Goal: Information Seeking & Learning: Learn about a topic

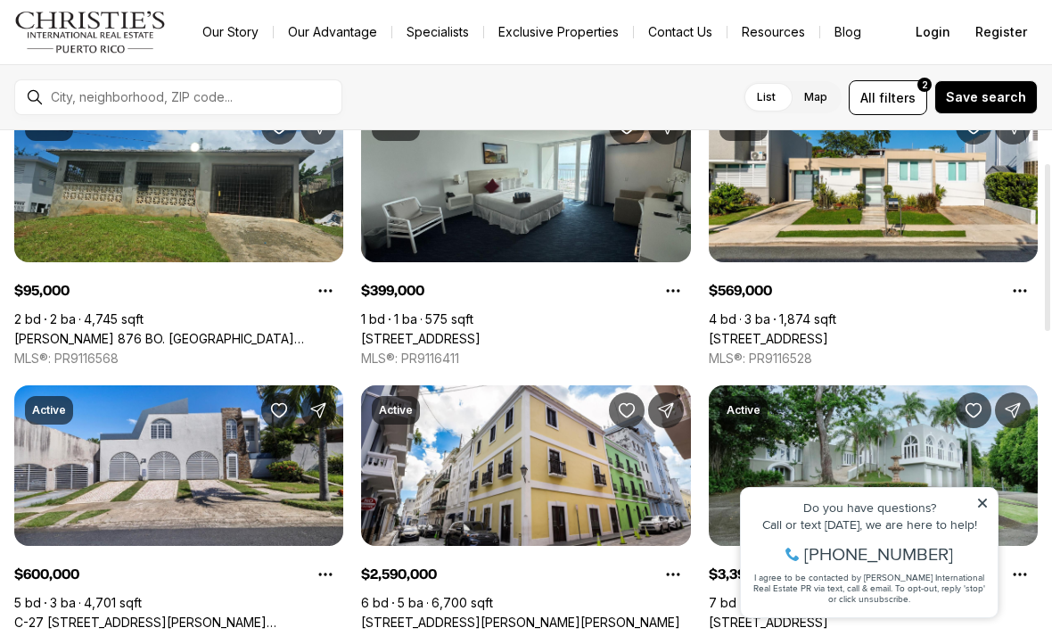
scroll to position [97, 0]
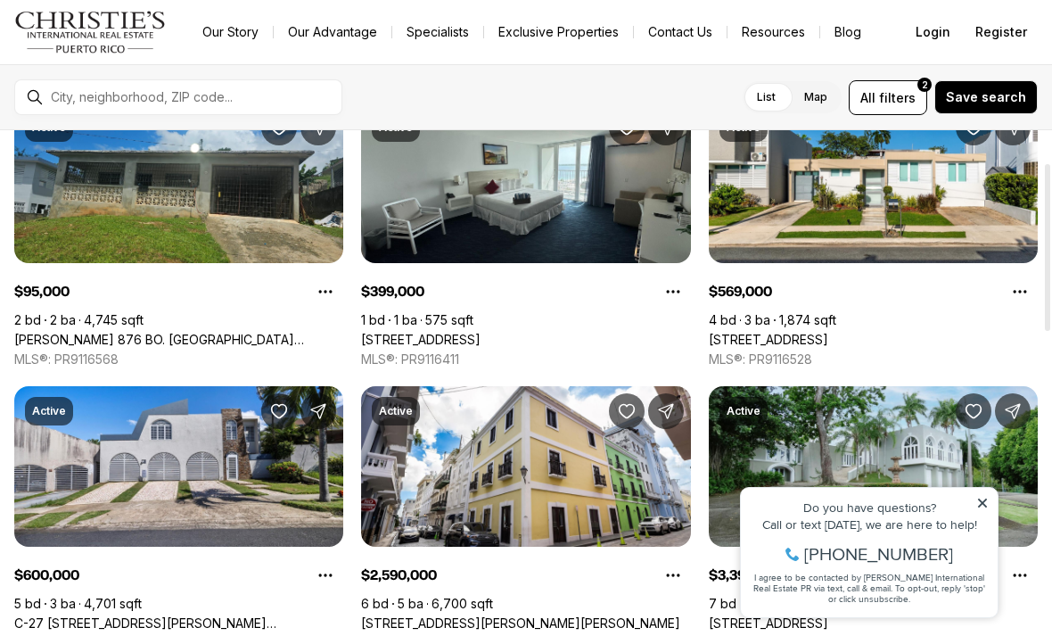
click at [768, 24] on link "Resources" at bounding box center [773, 32] width 92 height 25
click at [881, 86] on button "All filters 2" at bounding box center [888, 97] width 78 height 35
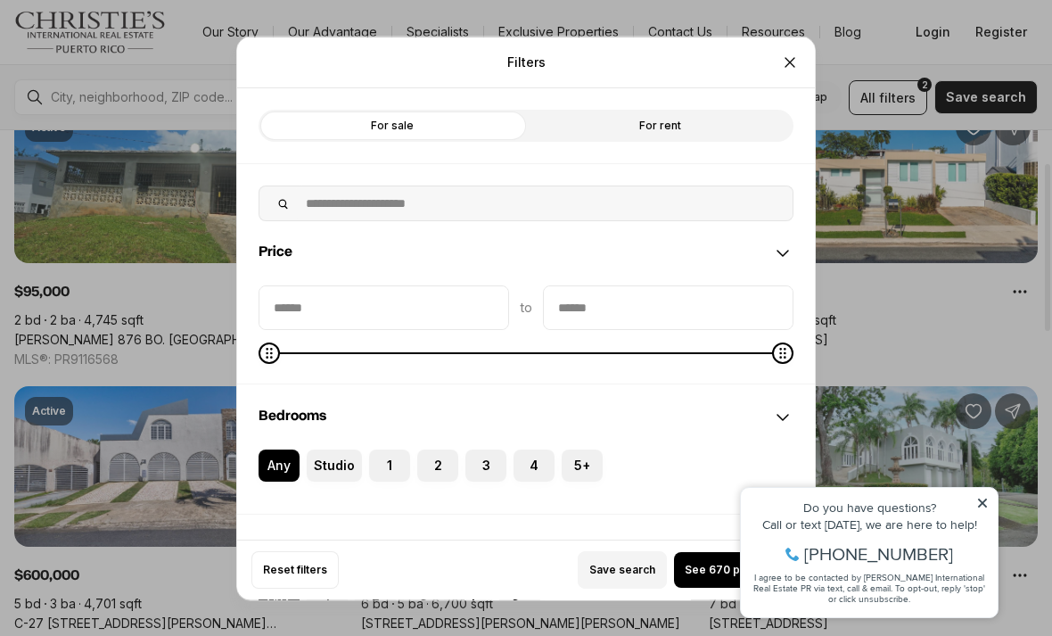
click at [163, 89] on div "Filters Refine your search with more filters For sale For rent Price to Bedroom…" at bounding box center [526, 318] width 1052 height 636
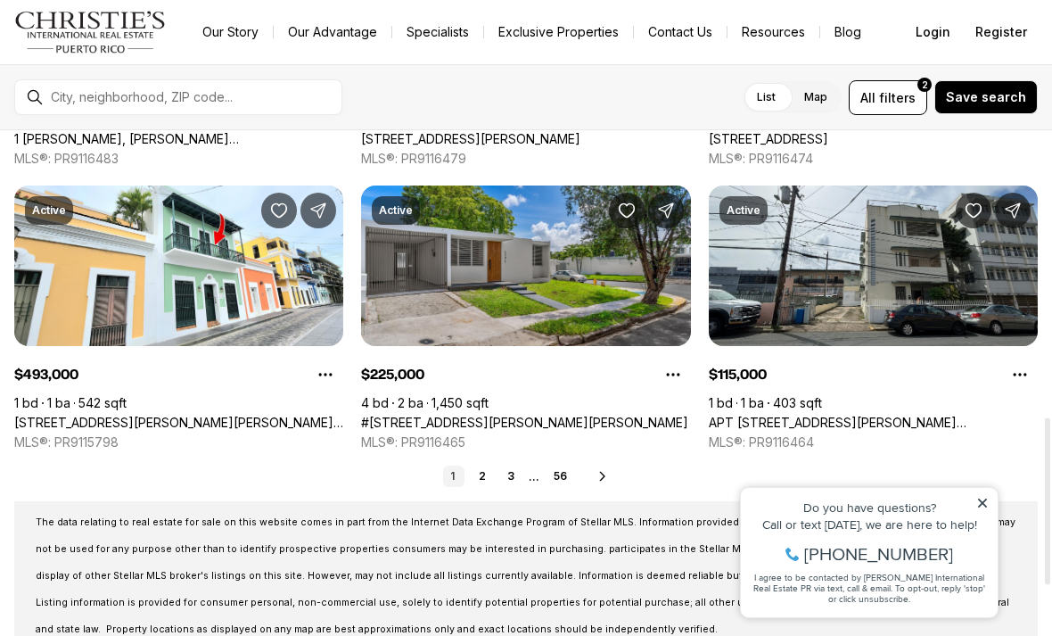
scroll to position [868, 0]
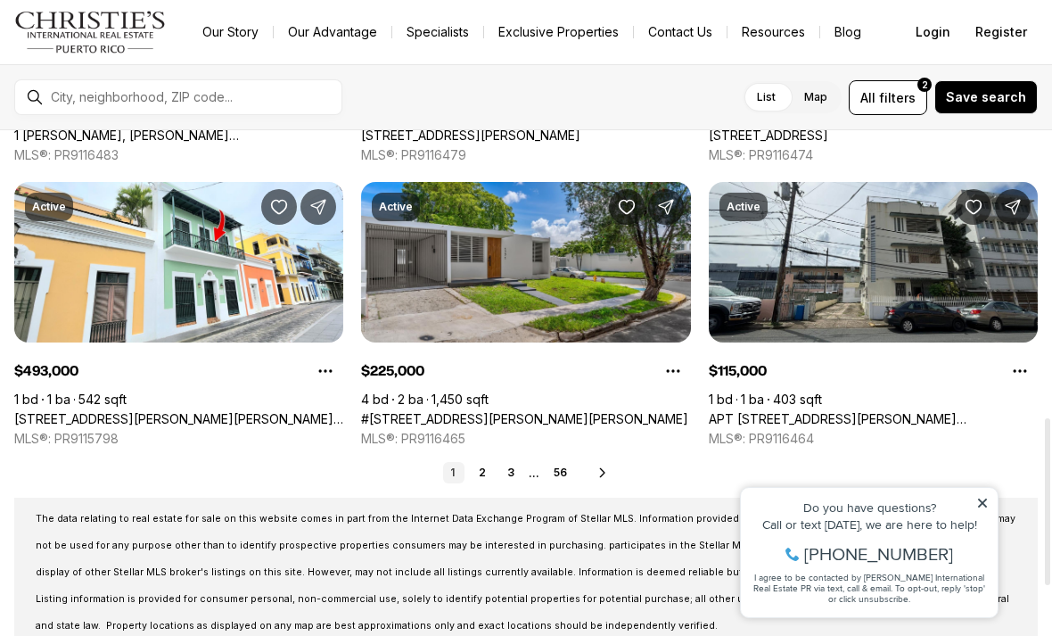
click at [439, 411] on link "#1771 CALLE LEO, SAN JUAN PR, 00926" at bounding box center [524, 419] width 327 height 16
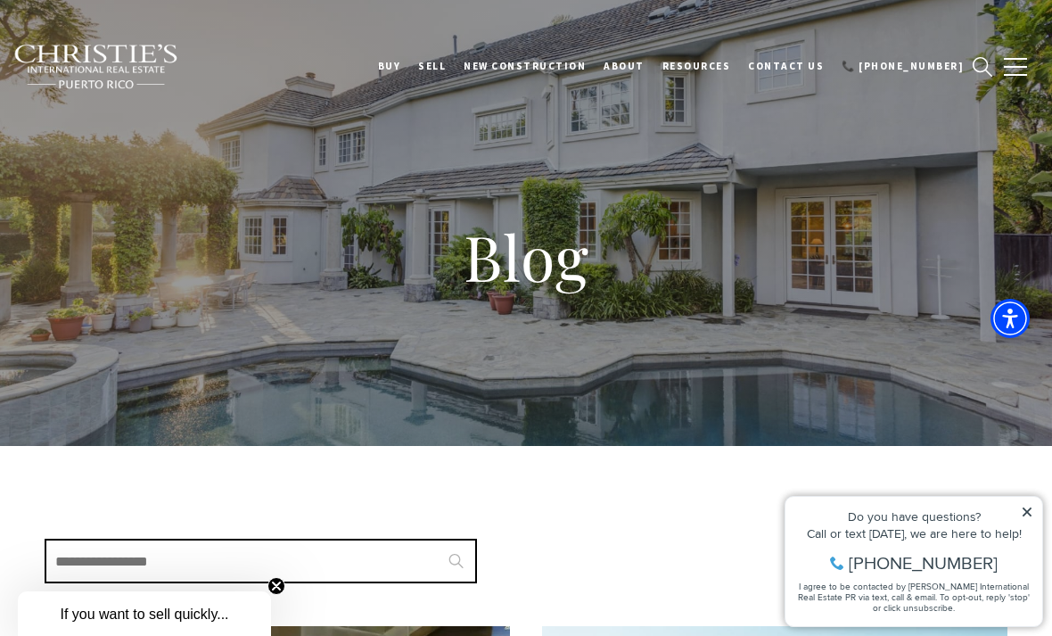
click at [1011, 69] on button "button" at bounding box center [1015, 67] width 46 height 52
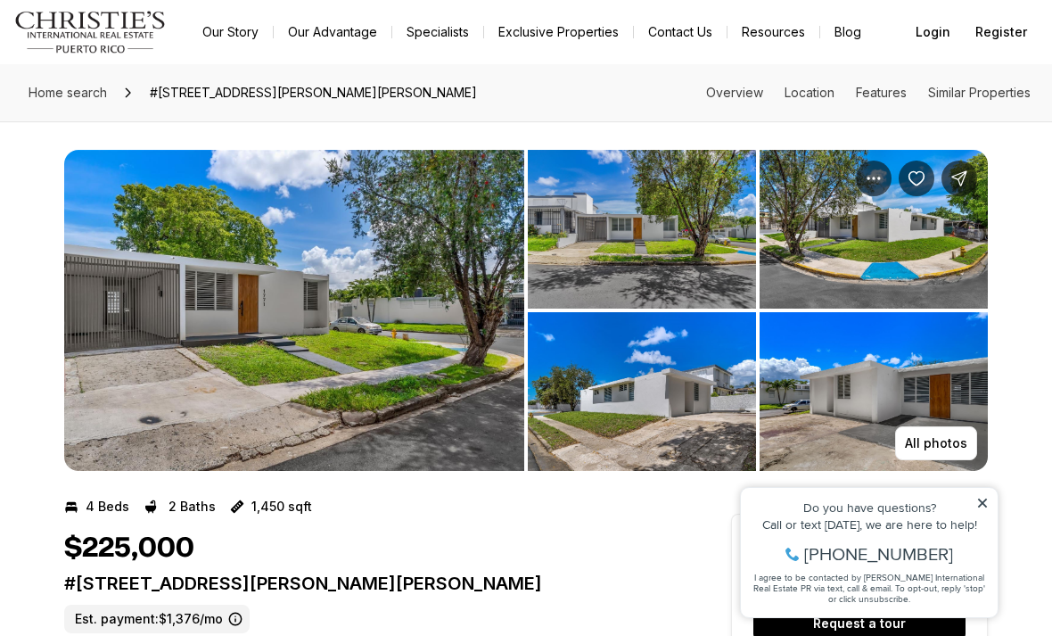
click at [317, 290] on img "View image gallery" at bounding box center [294, 310] width 460 height 321
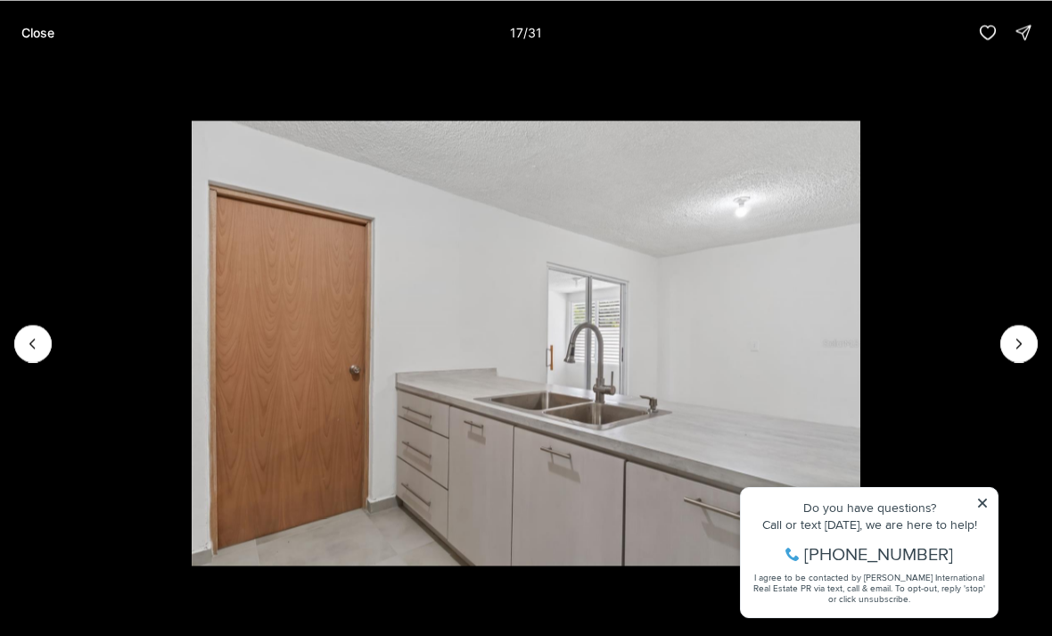
click at [859, 505] on img "17 of 31" at bounding box center [526, 342] width 668 height 445
click at [859, 506] on img "17 of 31" at bounding box center [526, 342] width 668 height 445
click at [859, 499] on img "17 of 31" at bounding box center [526, 342] width 668 height 445
click at [859, 501] on img "17 of 31" at bounding box center [526, 342] width 668 height 445
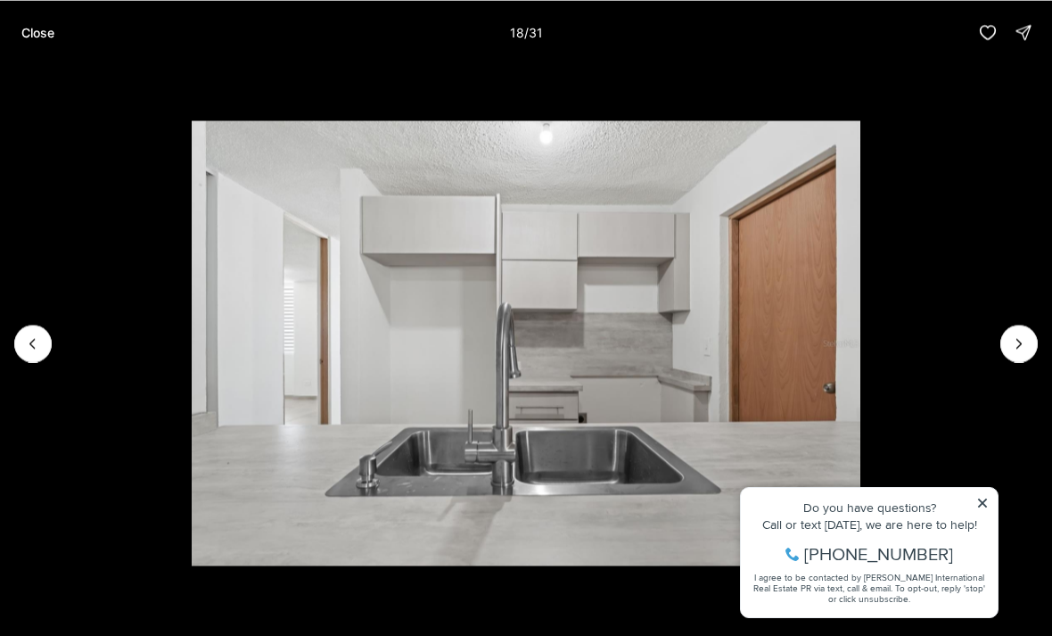
click at [56, 39] on button "Close" at bounding box center [38, 32] width 54 height 36
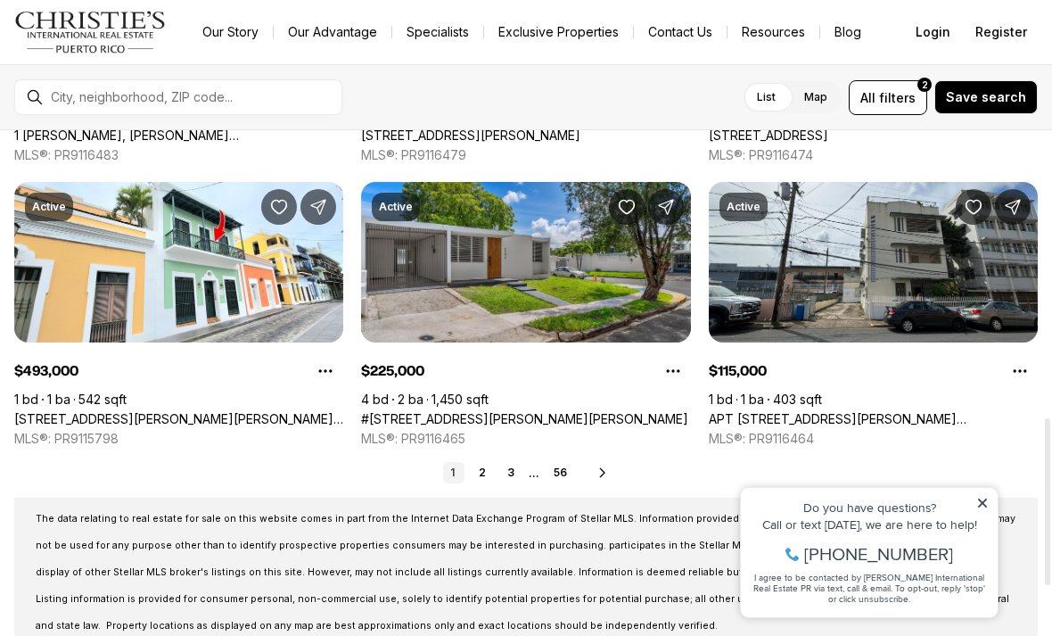
scroll to position [869, 0]
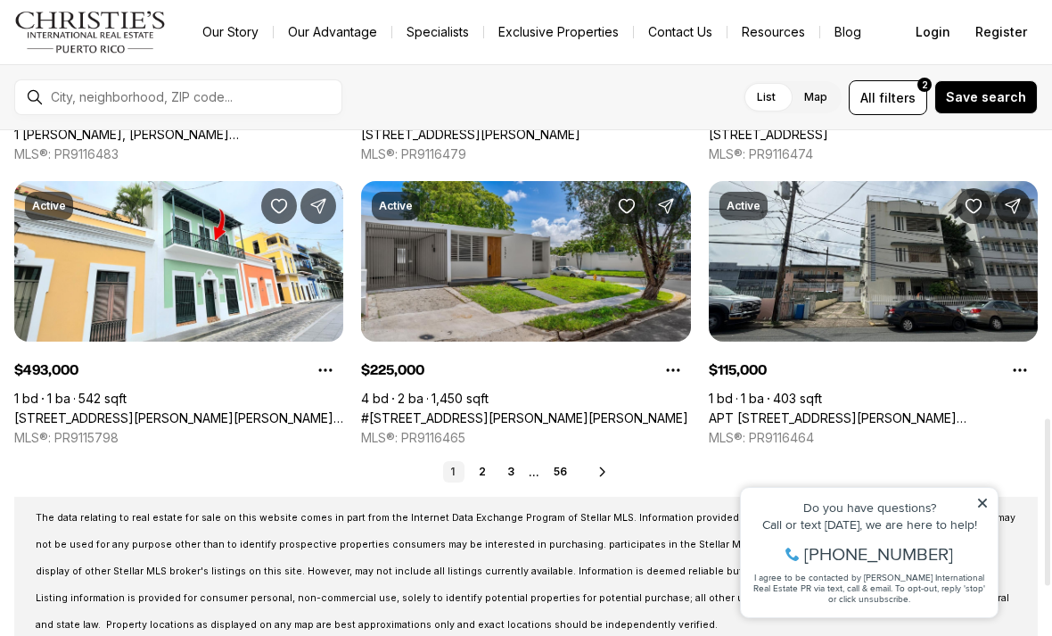
click at [589, 472] on div "1 2 3 ... 56 Next" at bounding box center [525, 471] width 1023 height 21
click at [597, 477] on icon at bounding box center [602, 471] width 14 height 14
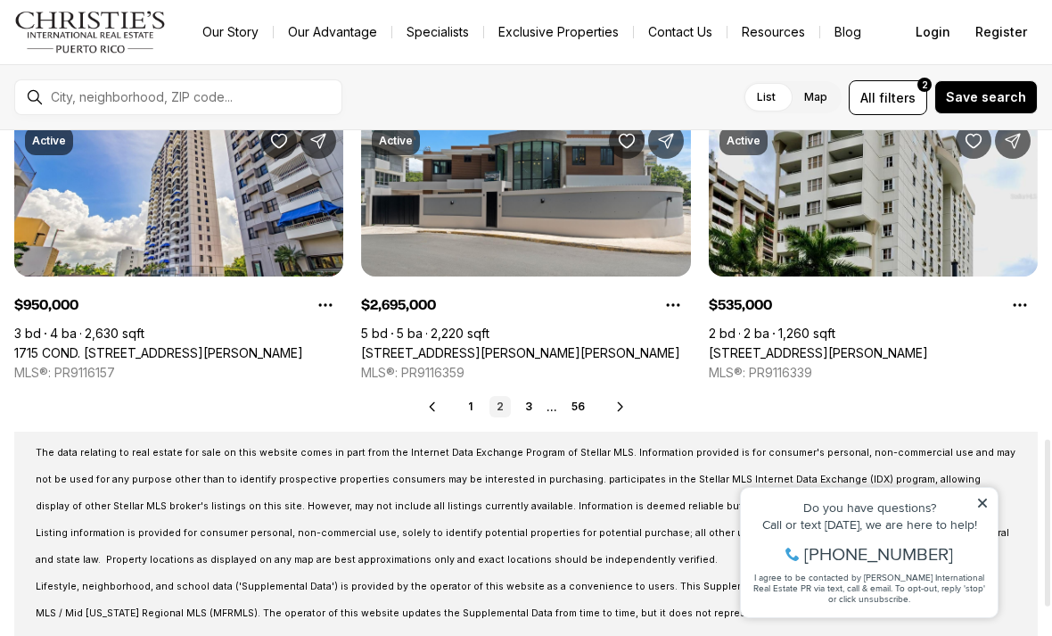
scroll to position [934, 0]
click at [619, 400] on icon at bounding box center [620, 406] width 14 height 14
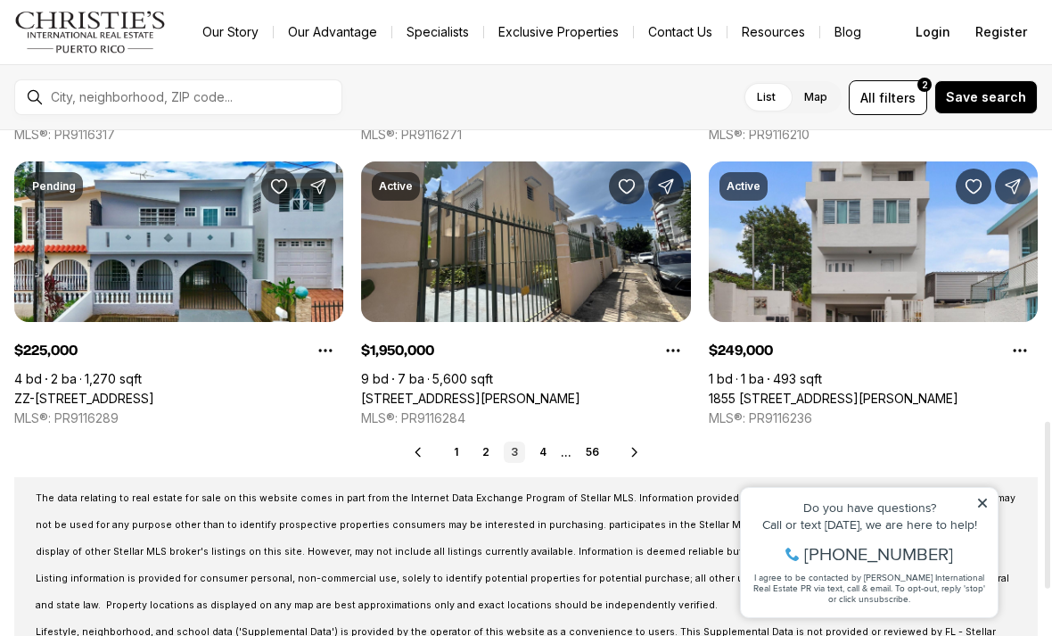
scroll to position [891, 0]
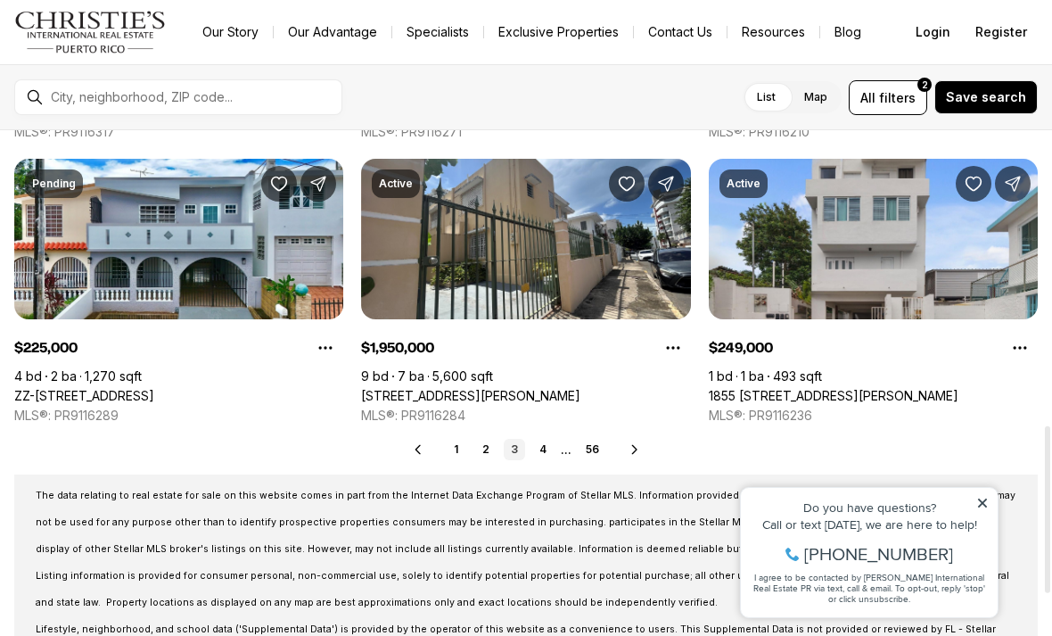
click at [611, 491] on span "The data relating to real estate for sale on this website comes in part from th…" at bounding box center [526, 521] width 980 height 65
click at [787, 388] on link "1855 CALLE PABELLONES #A2, SAN JUAN PR, 00901" at bounding box center [834, 396] width 250 height 16
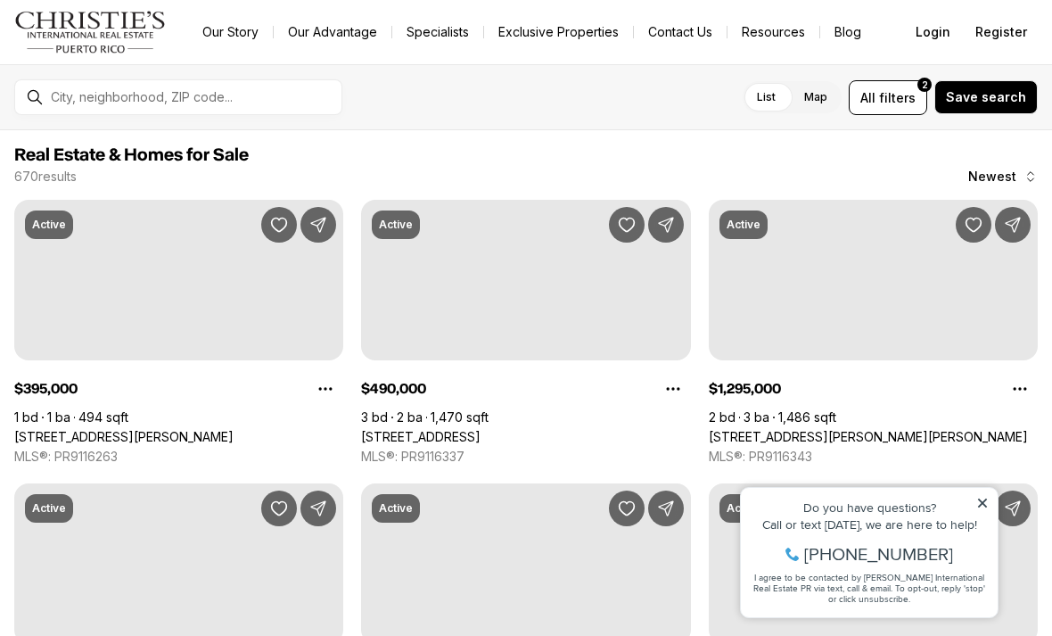
scroll to position [891, 0]
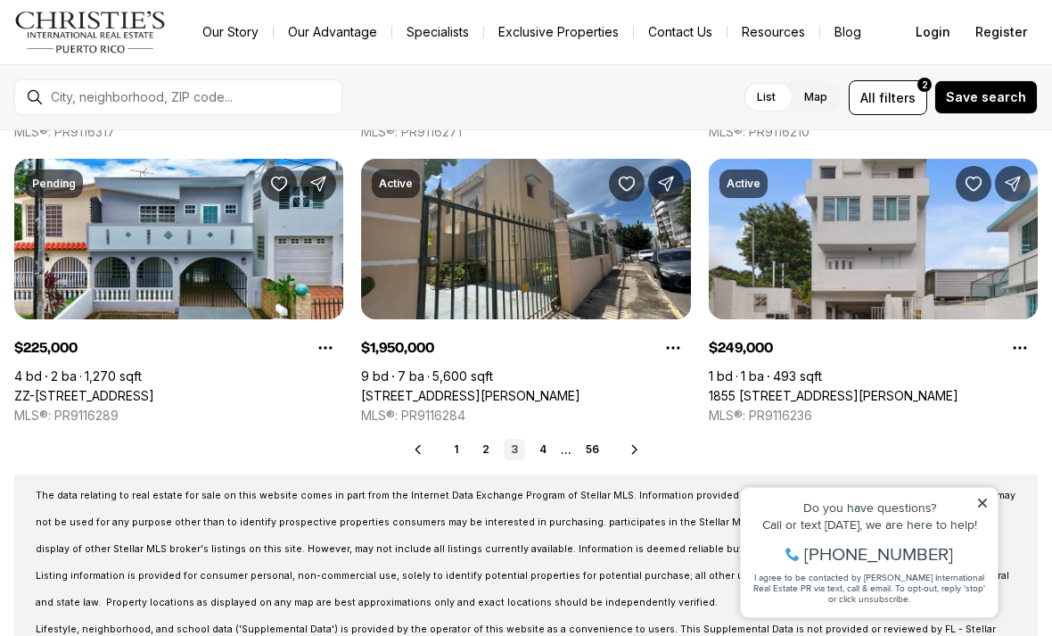
click at [634, 449] on icon at bounding box center [635, 449] width 14 height 14
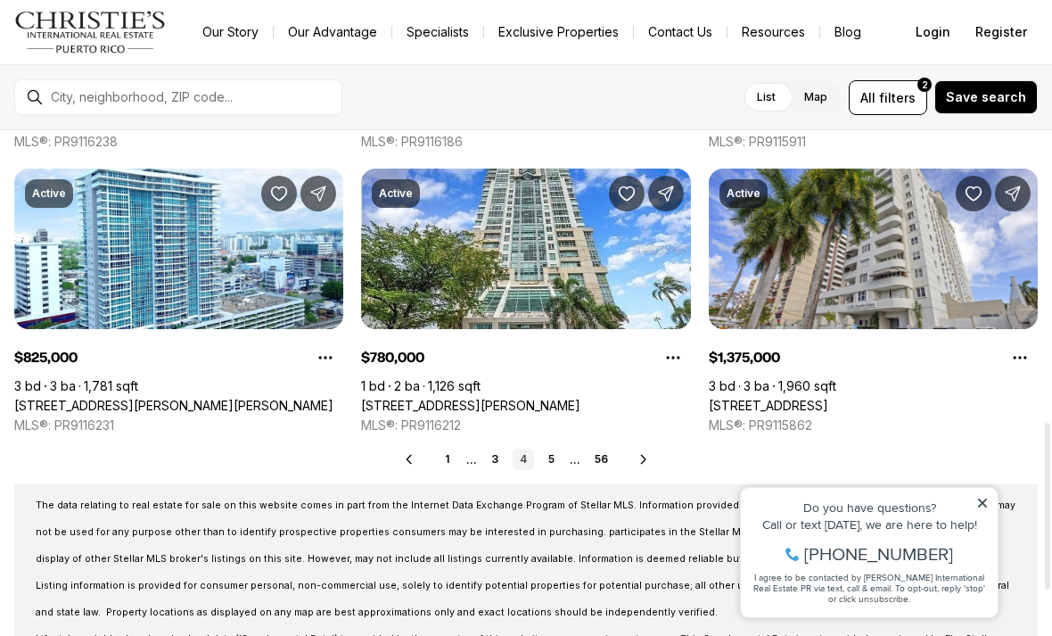
scroll to position [882, 0]
click at [644, 452] on icon at bounding box center [643, 459] width 14 height 14
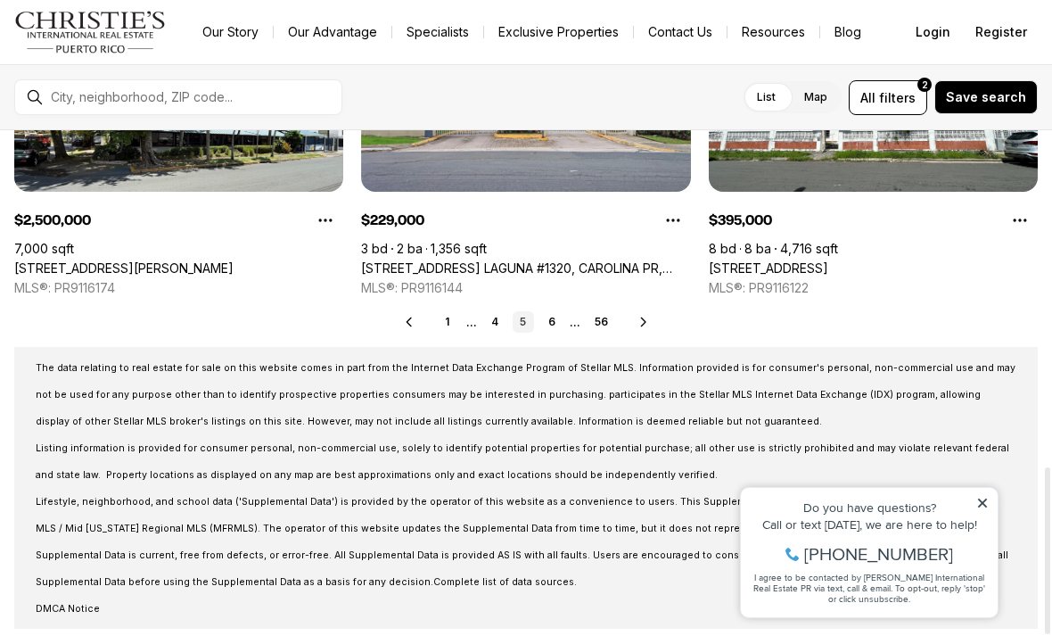
scroll to position [1017, 0]
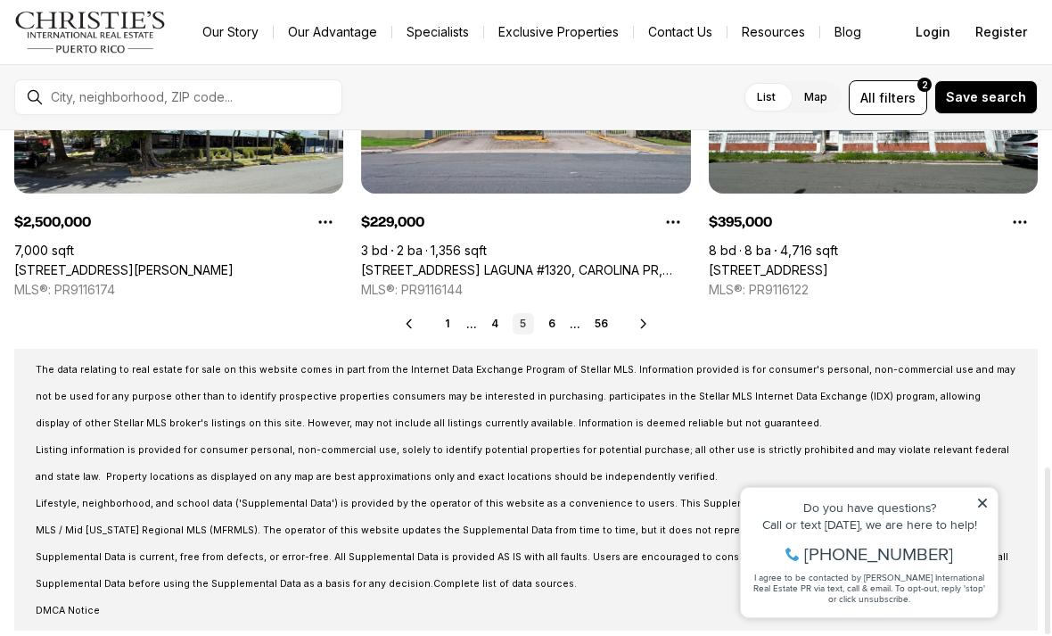
click at [644, 322] on icon at bounding box center [643, 323] width 14 height 14
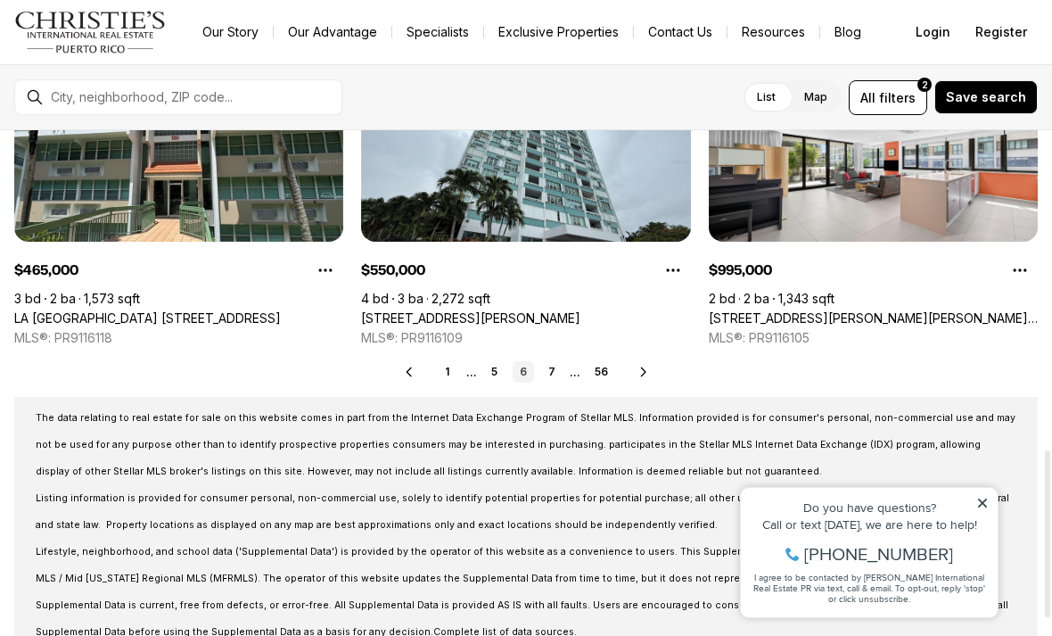
scroll to position [969, 0]
click at [643, 373] on icon at bounding box center [643, 372] width 14 height 14
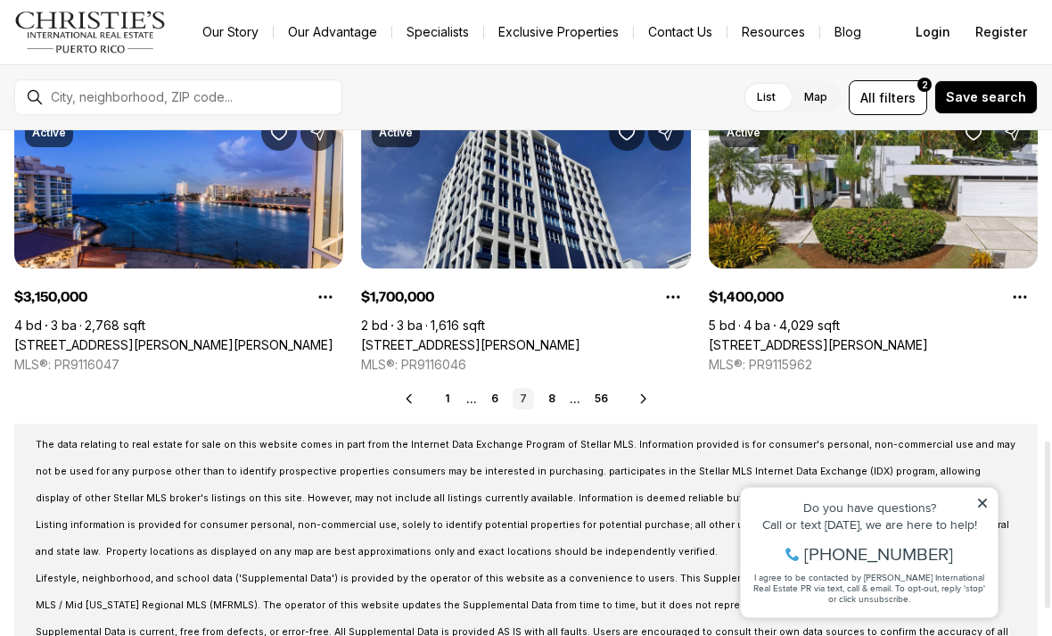
scroll to position [943, 0]
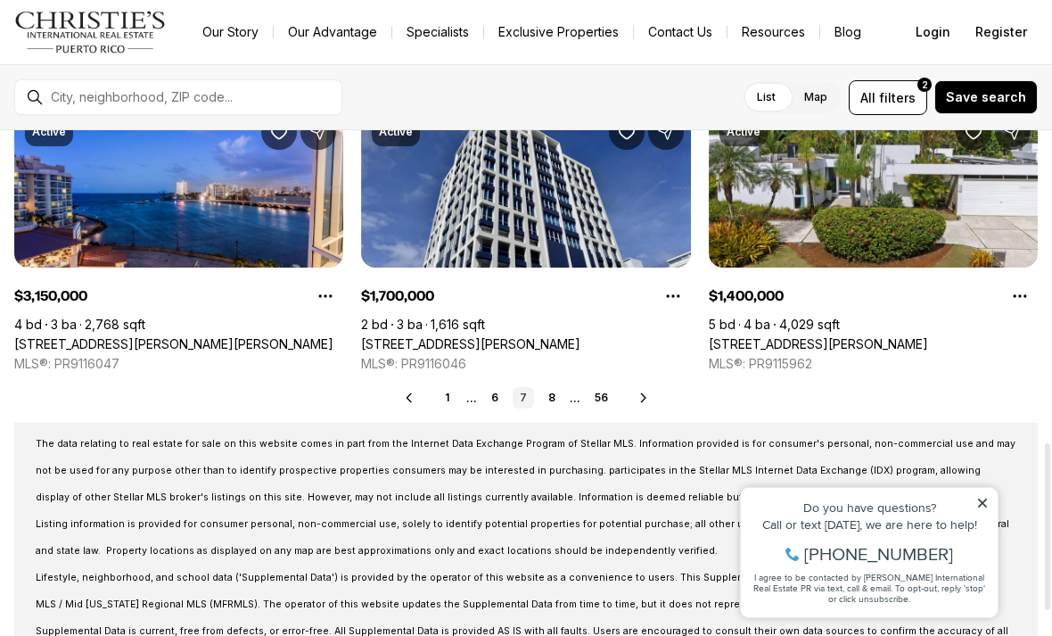
click at [644, 396] on icon at bounding box center [643, 397] width 14 height 14
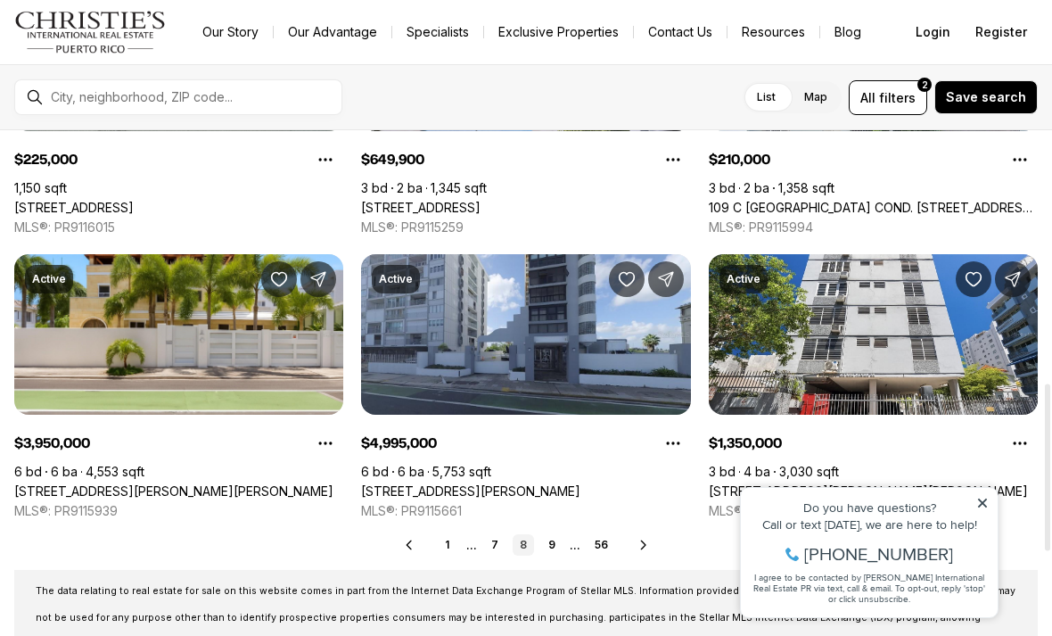
scroll to position [798, 0]
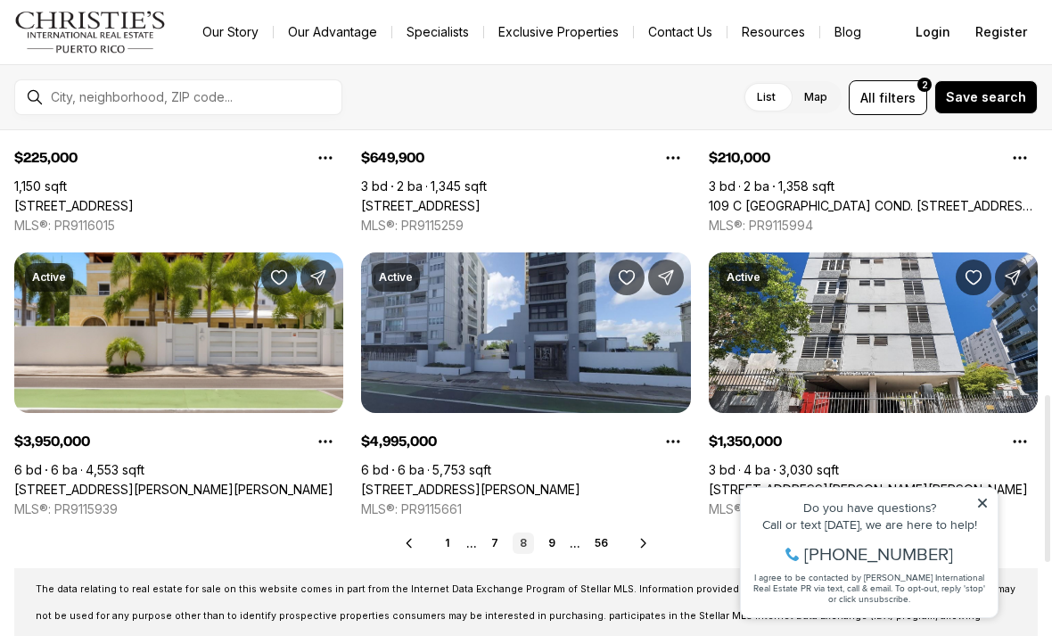
click at [643, 545] on icon at bounding box center [643, 542] width 4 height 8
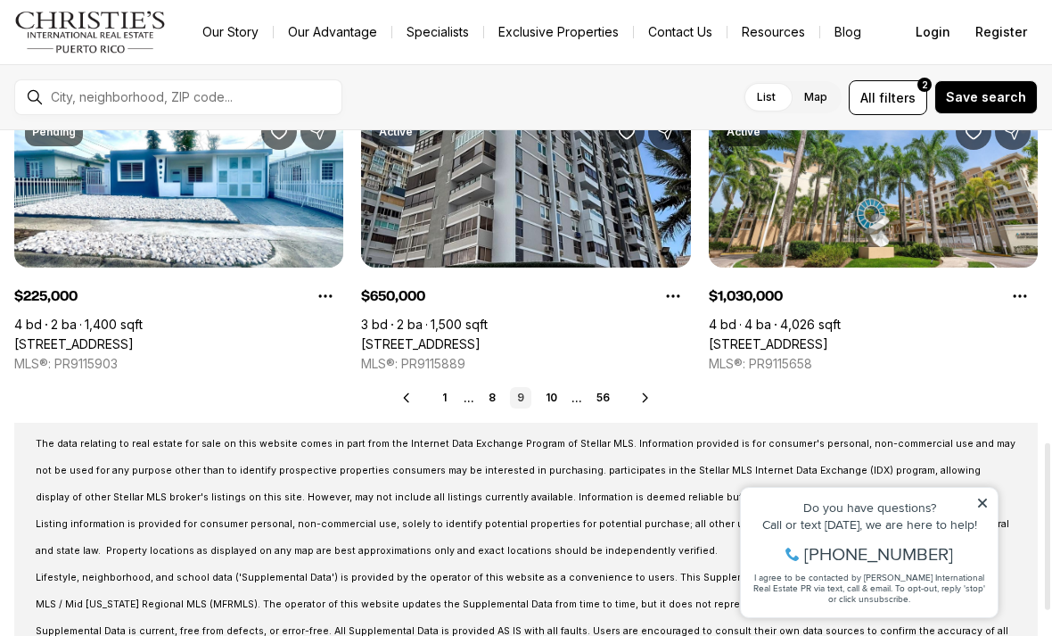
scroll to position [954, 0]
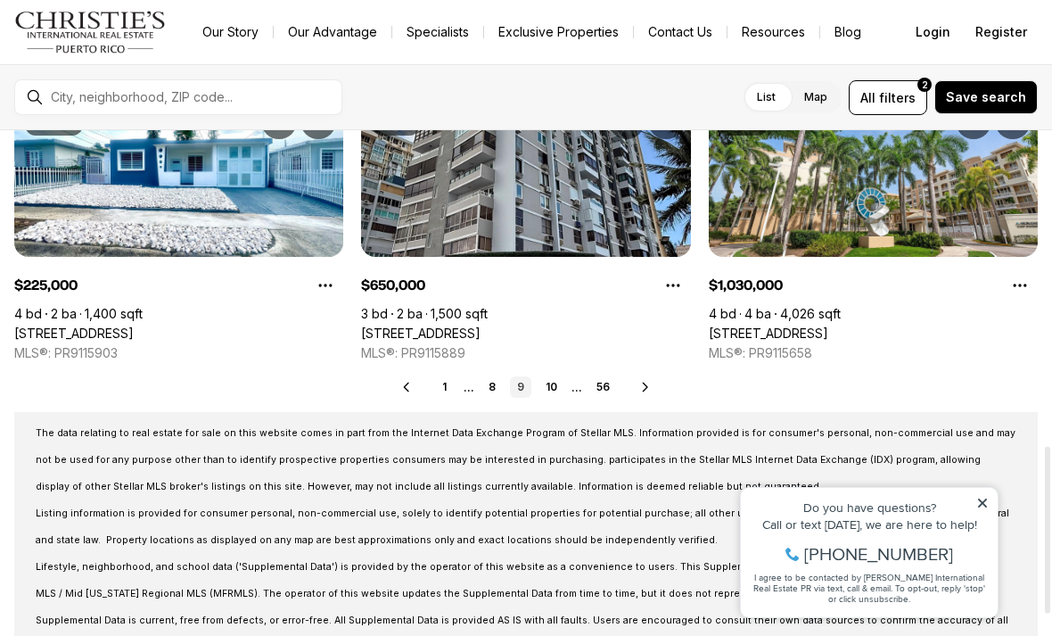
click at [647, 388] on icon at bounding box center [645, 387] width 14 height 14
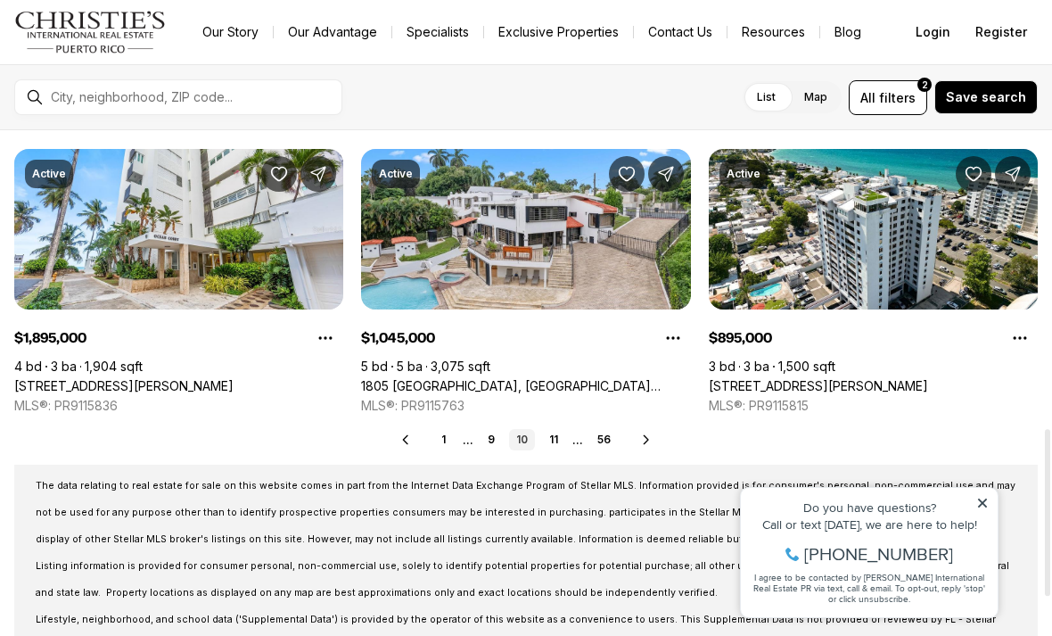
scroll to position [901, 0]
click at [649, 441] on icon at bounding box center [646, 439] width 14 height 14
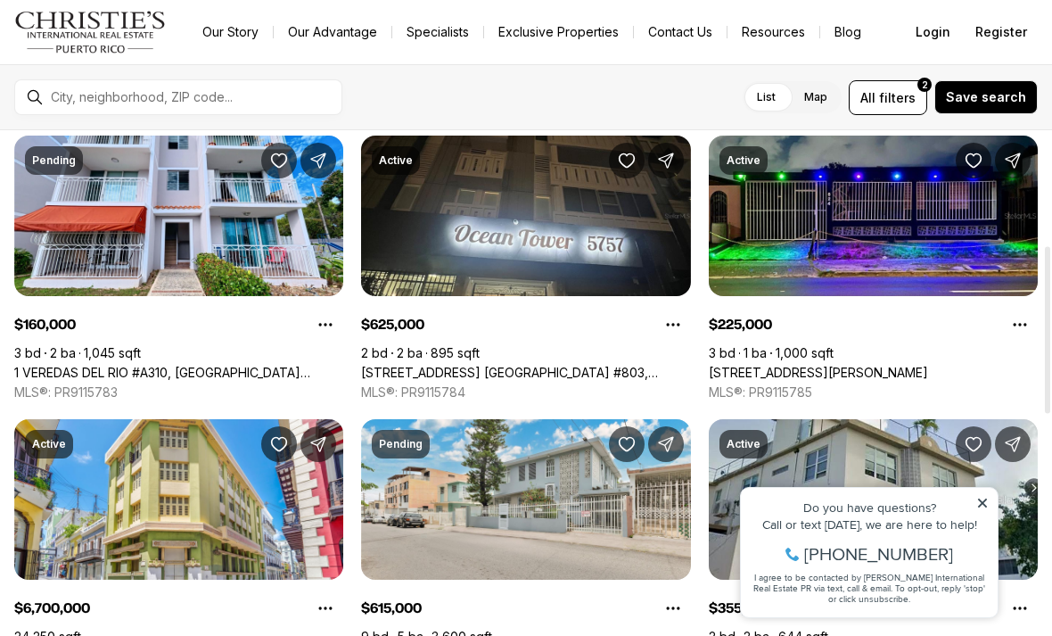
scroll to position [348, 0]
click at [858, 365] on link "824 CALLE MOLUCAS, SAN JUAN PR, 00924" at bounding box center [818, 373] width 219 height 16
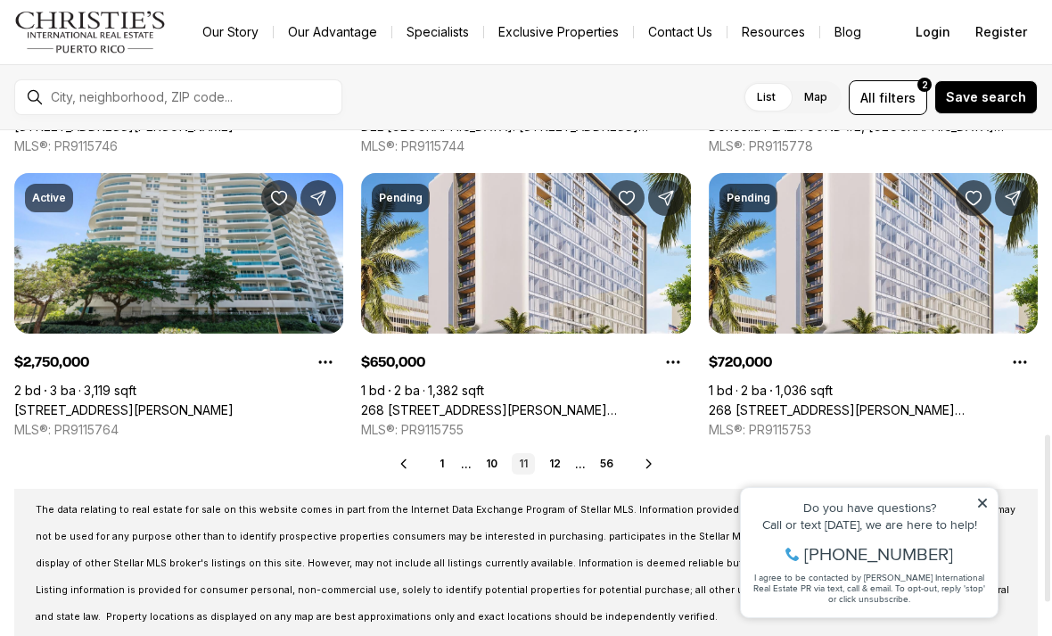
scroll to position [921, 0]
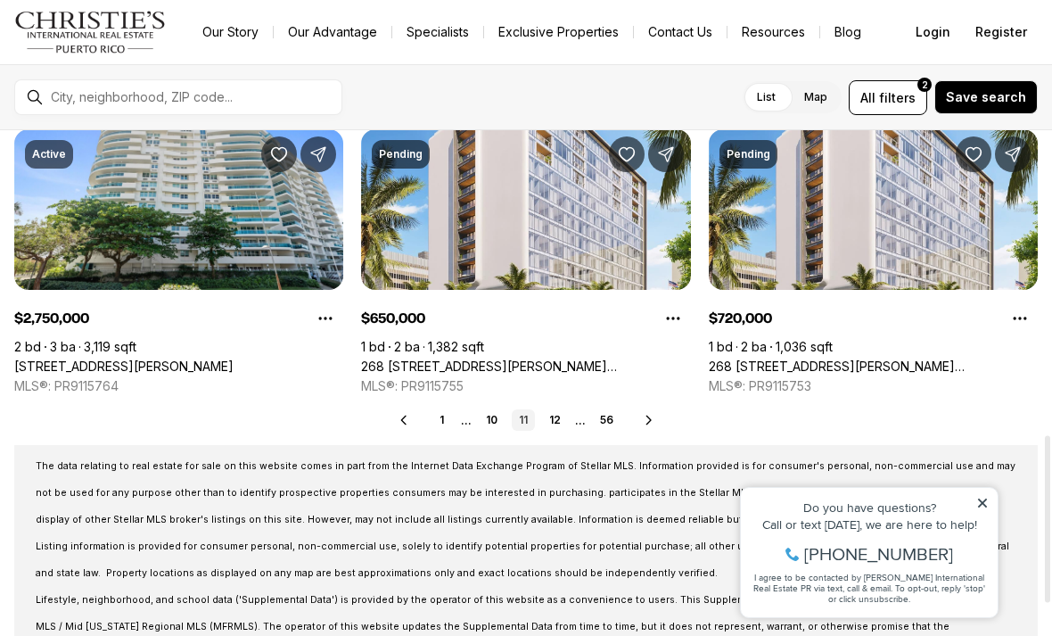
click at [644, 423] on icon at bounding box center [649, 420] width 14 height 14
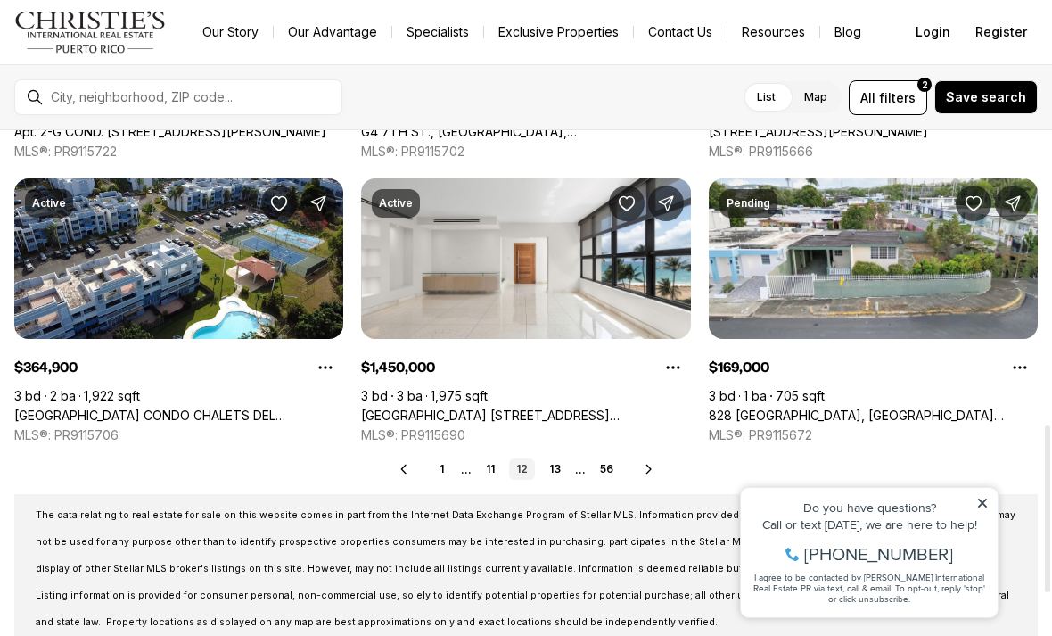
scroll to position [891, 0]
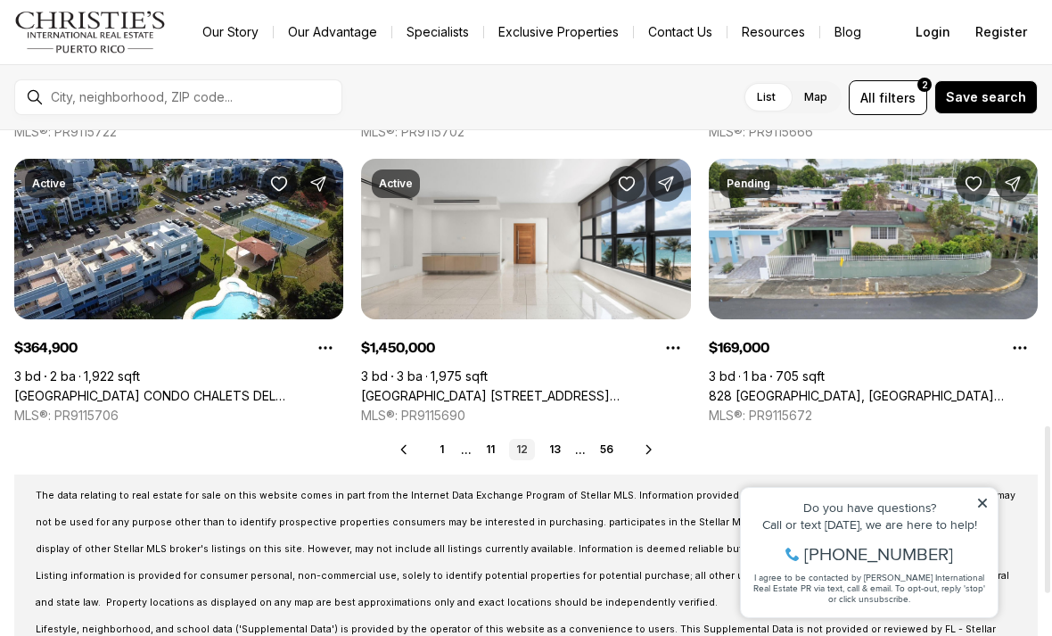
click at [656, 437] on div "Real Estate & Homes for Sale 670 results Newest Pending $615,000 1 bd 2 ba 1,03…" at bounding box center [526, 4] width 1052 height 1531
click at [643, 454] on icon at bounding box center [649, 449] width 14 height 14
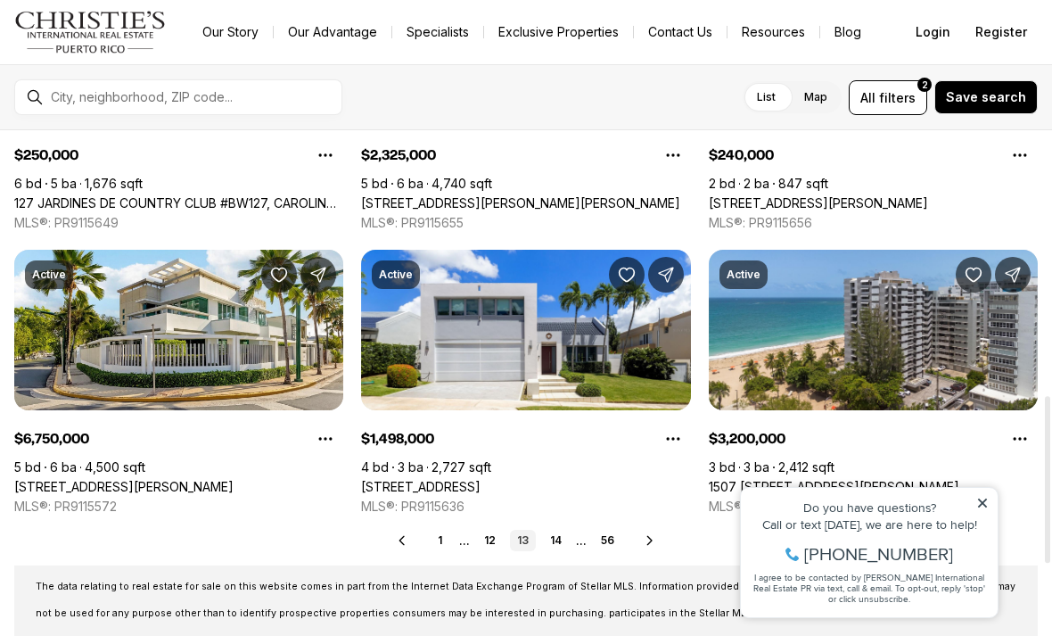
scroll to position [801, 0]
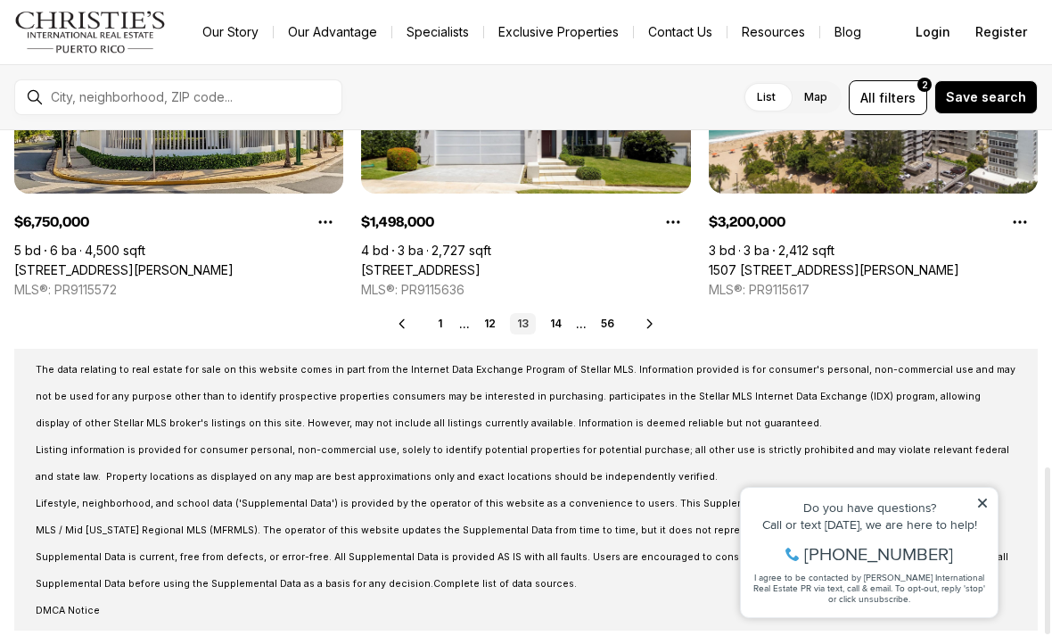
click at [649, 322] on icon at bounding box center [649, 323] width 4 height 8
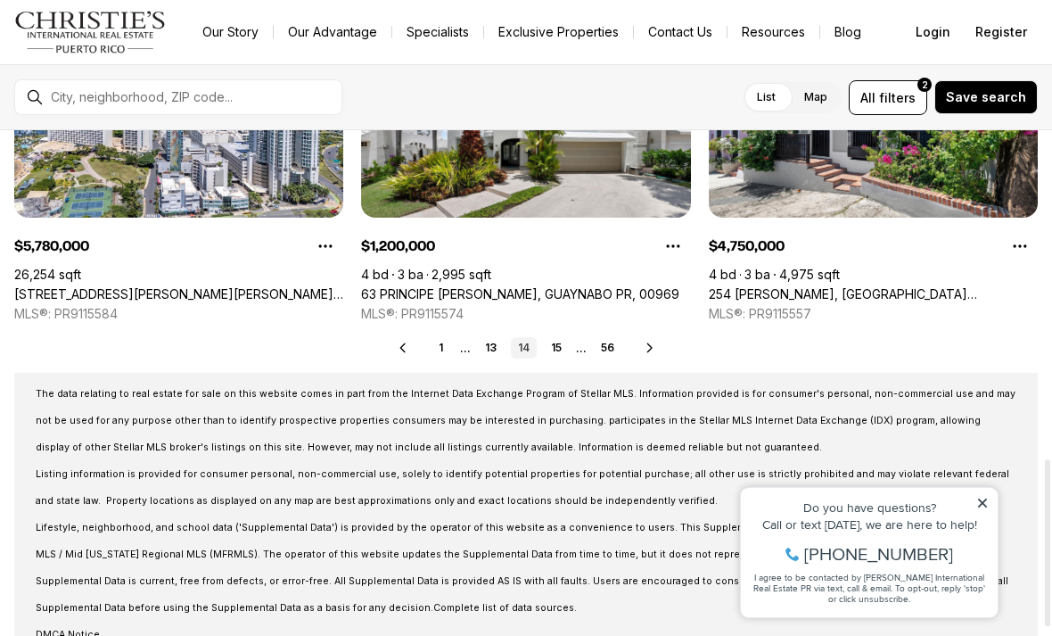
scroll to position [993, 0]
click at [656, 341] on icon at bounding box center [650, 348] width 14 height 14
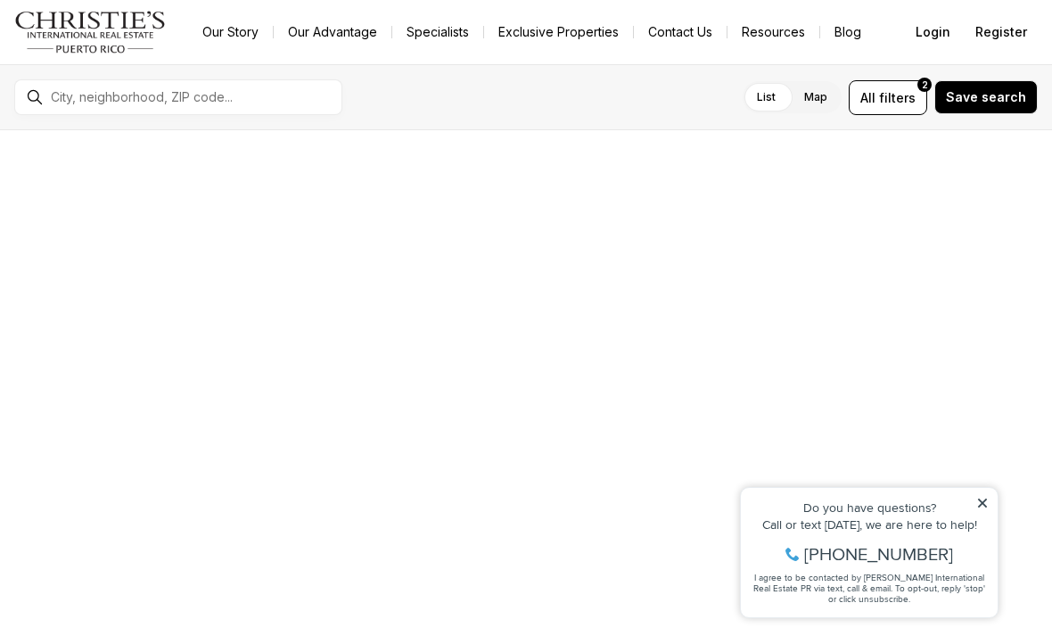
scroll to position [601, 0]
click at [651, 349] on div at bounding box center [525, 260] width 329 height 185
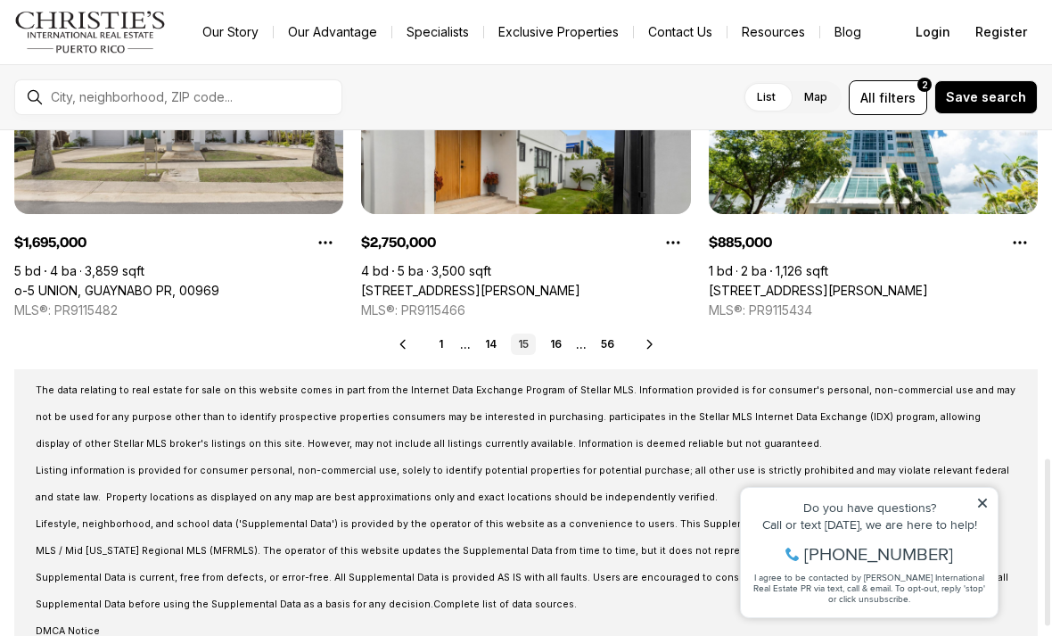
scroll to position [997, 0]
click at [651, 339] on icon at bounding box center [650, 343] width 14 height 14
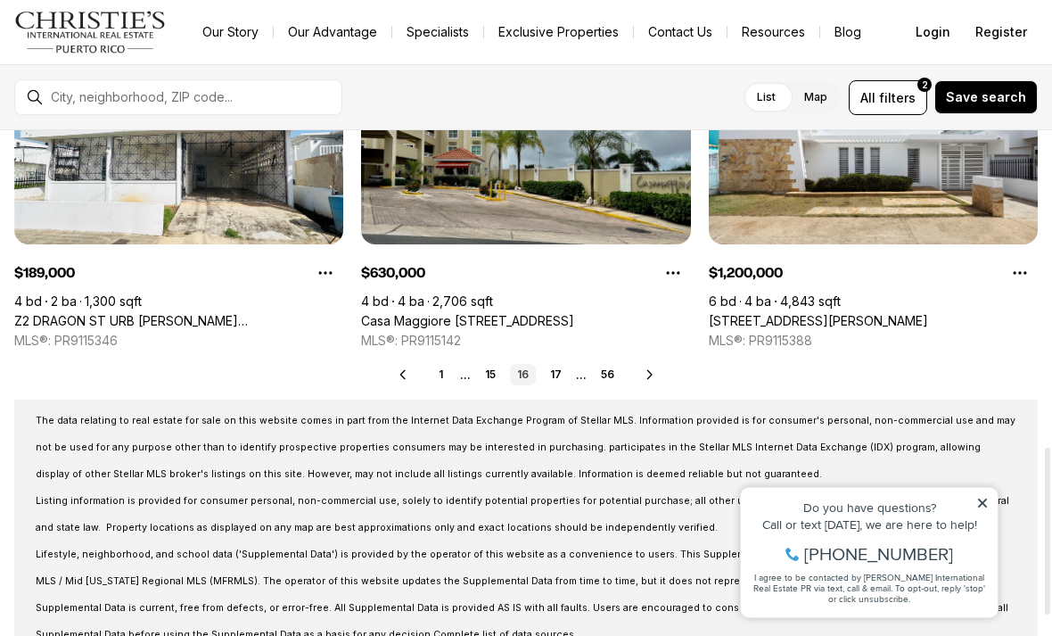
scroll to position [967, 0]
click at [654, 378] on icon at bounding box center [650, 373] width 14 height 14
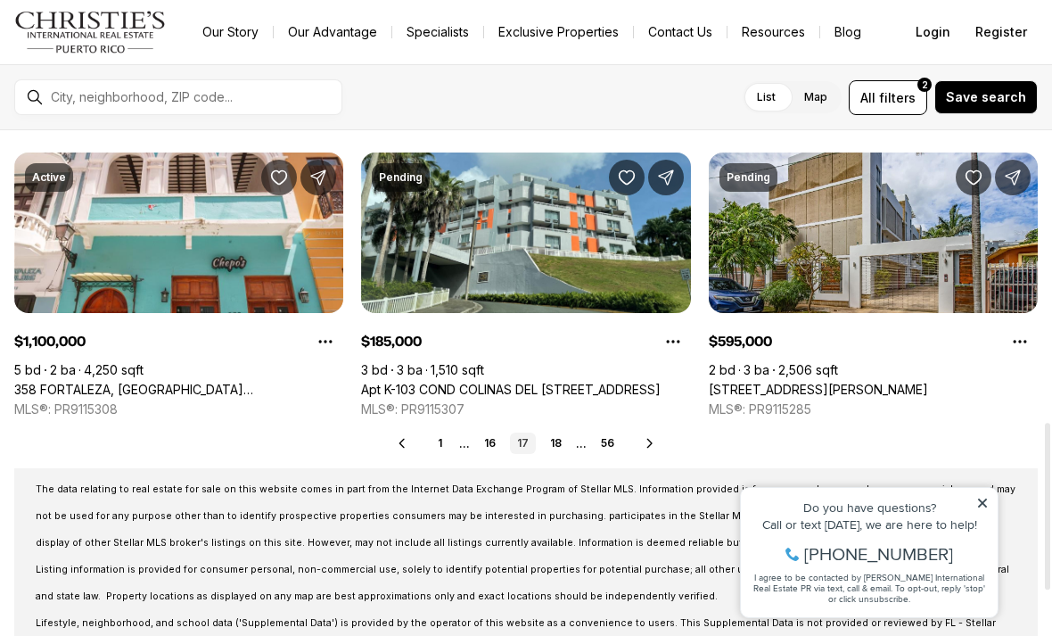
scroll to position [900, 0]
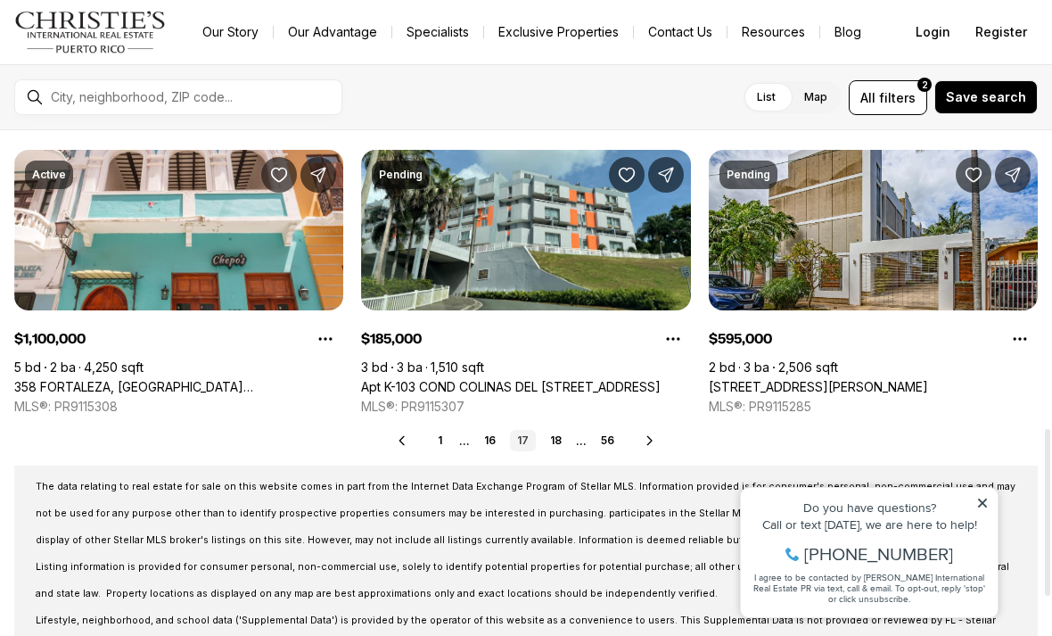
click at [647, 435] on icon at bounding box center [650, 440] width 14 height 14
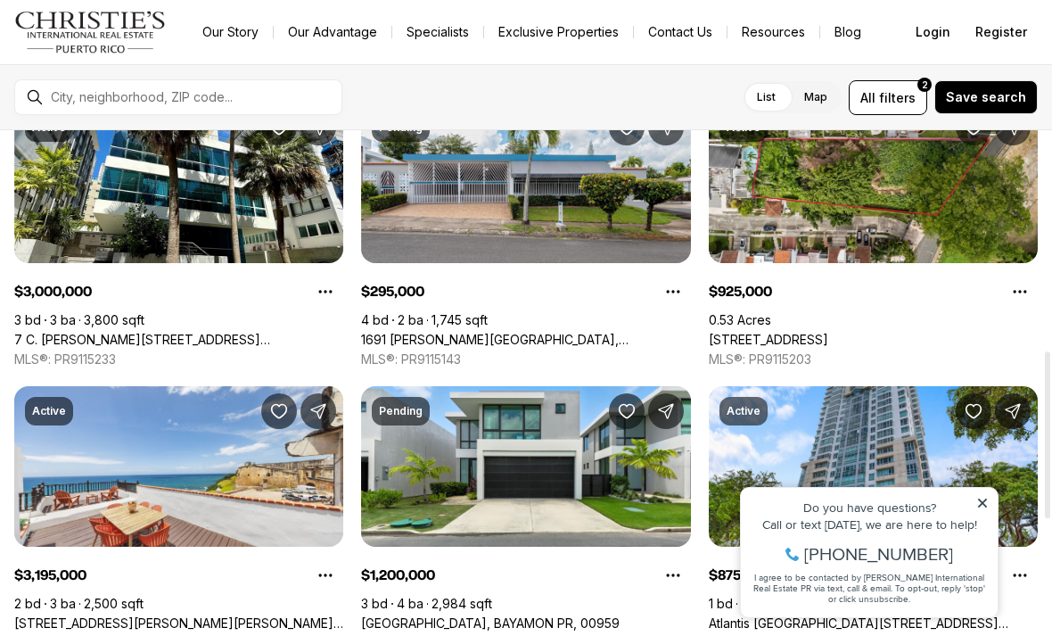
scroll to position [664, 0]
click at [632, 332] on link "1691 [PERSON_NAME][GEOGRAPHIC_DATA], [GEOGRAPHIC_DATA][PERSON_NAME], 00926" at bounding box center [525, 340] width 329 height 16
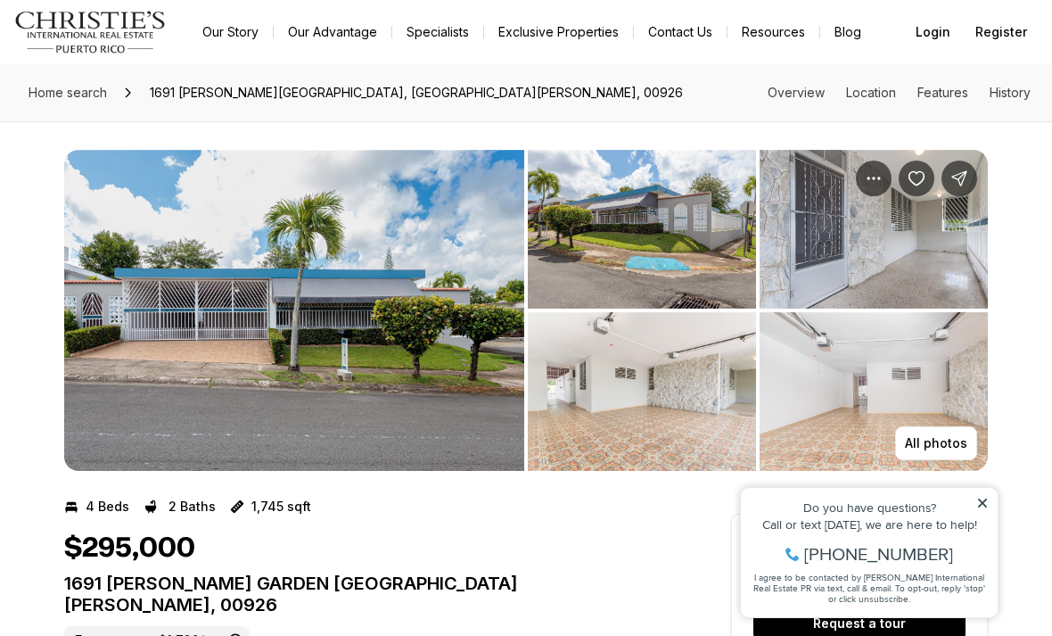
click at [407, 381] on img "View image gallery" at bounding box center [294, 310] width 460 height 321
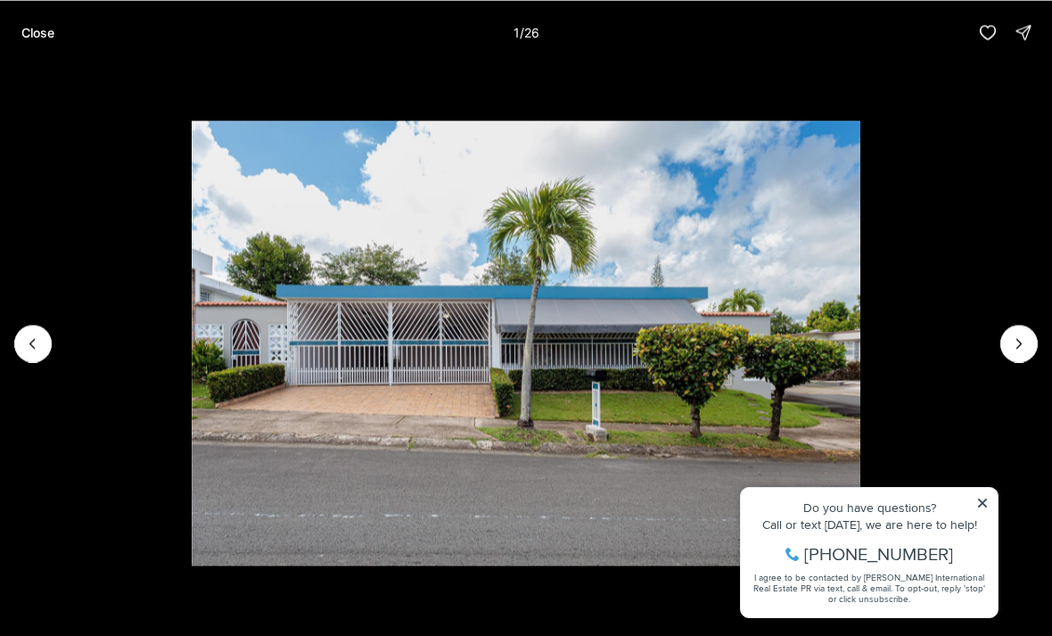
click at [859, 351] on img "1 of 26" at bounding box center [526, 342] width 668 height 445
click at [1013, 335] on icon "Next slide" at bounding box center [1019, 343] width 18 height 18
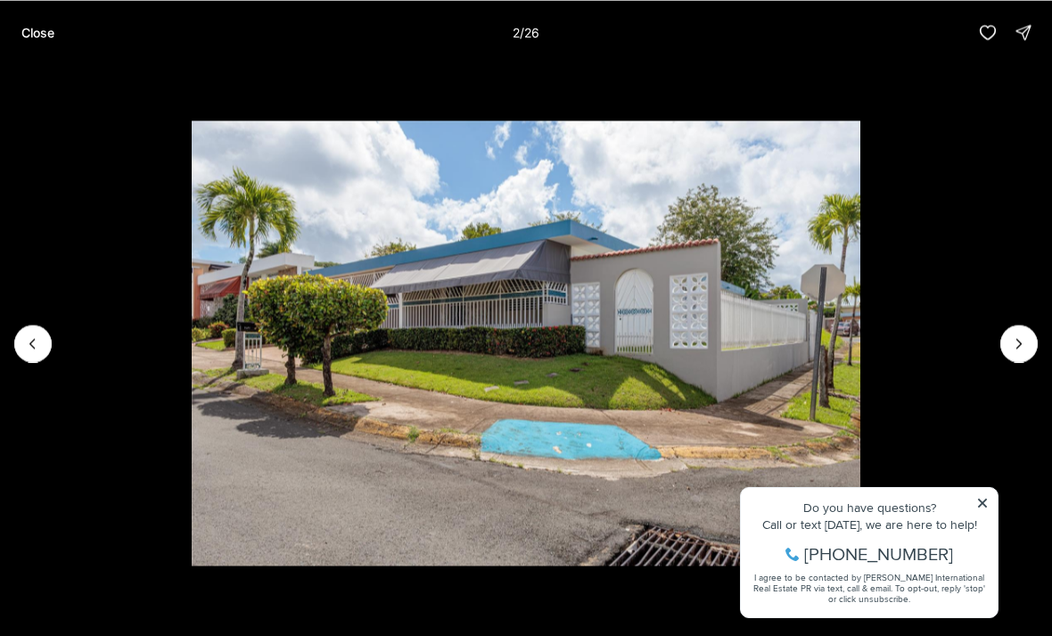
click at [1014, 341] on icon "Next slide" at bounding box center [1019, 343] width 18 height 18
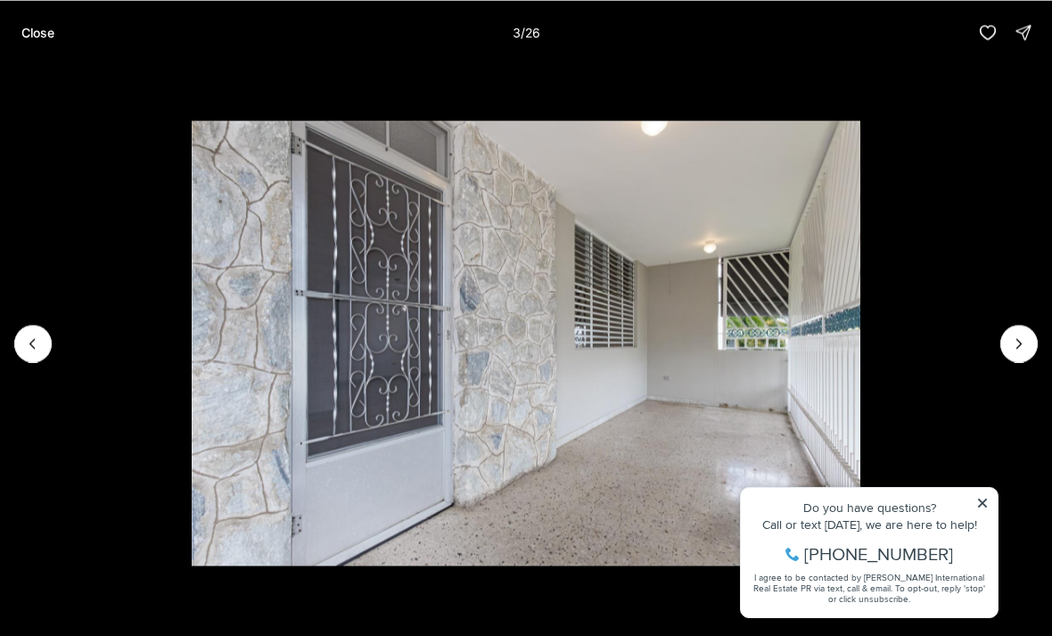
click at [1013, 345] on icon "Next slide" at bounding box center [1019, 343] width 18 height 18
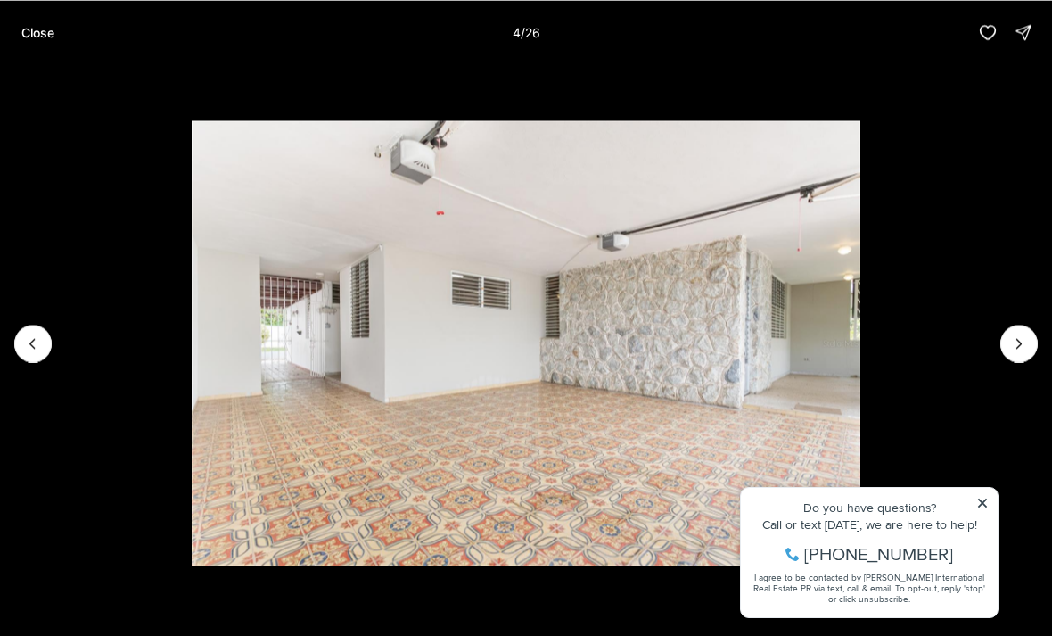
click at [1004, 342] on button "Next slide" at bounding box center [1018, 342] width 37 height 37
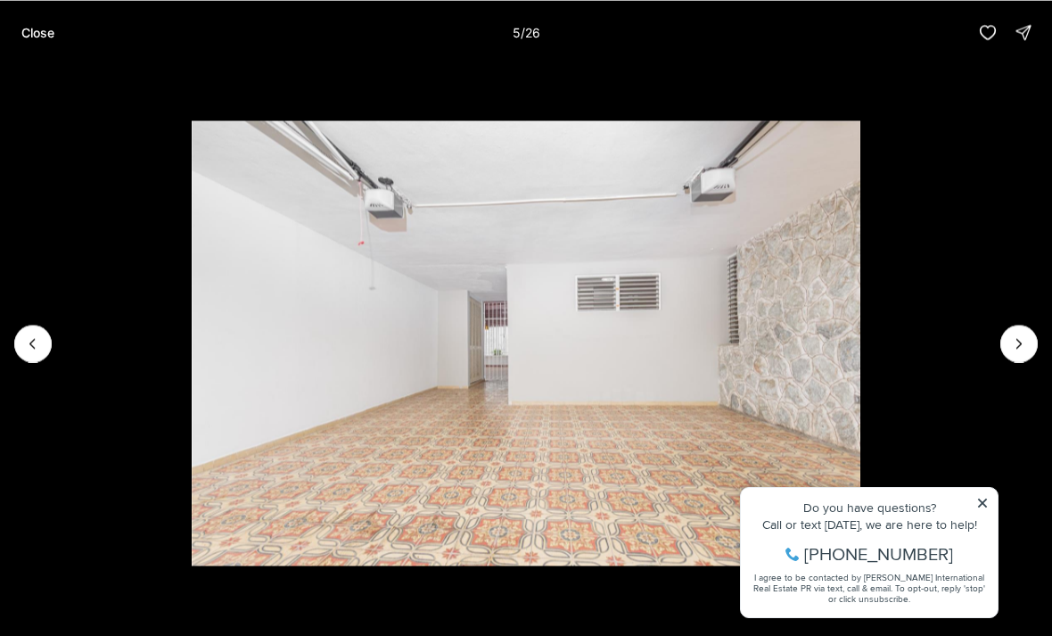
click at [1019, 344] on icon "Next slide" at bounding box center [1019, 343] width 18 height 18
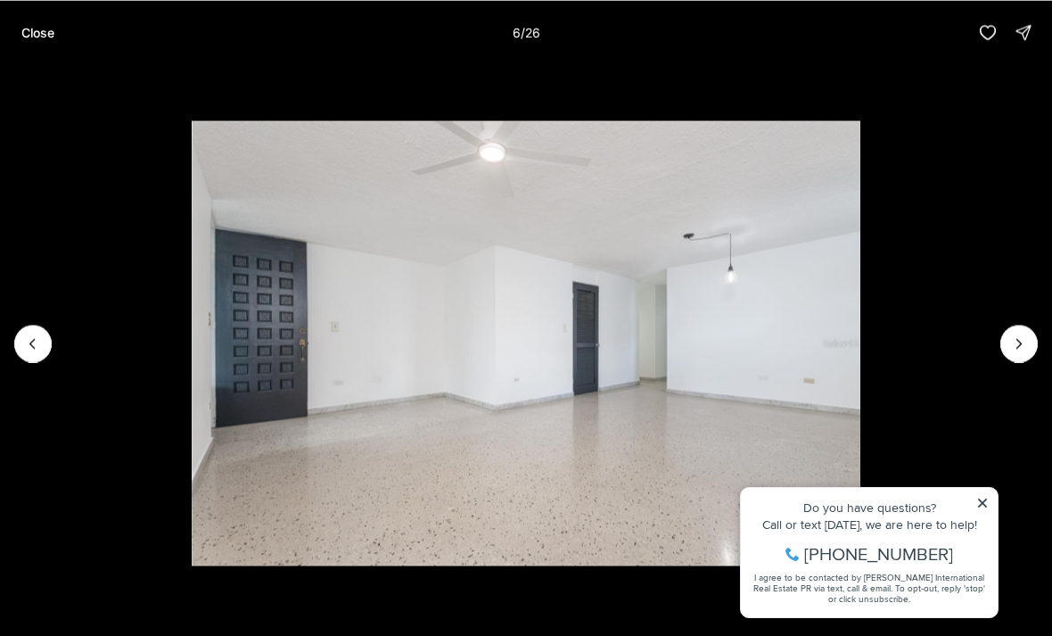
click at [1025, 332] on button "Next slide" at bounding box center [1018, 342] width 37 height 37
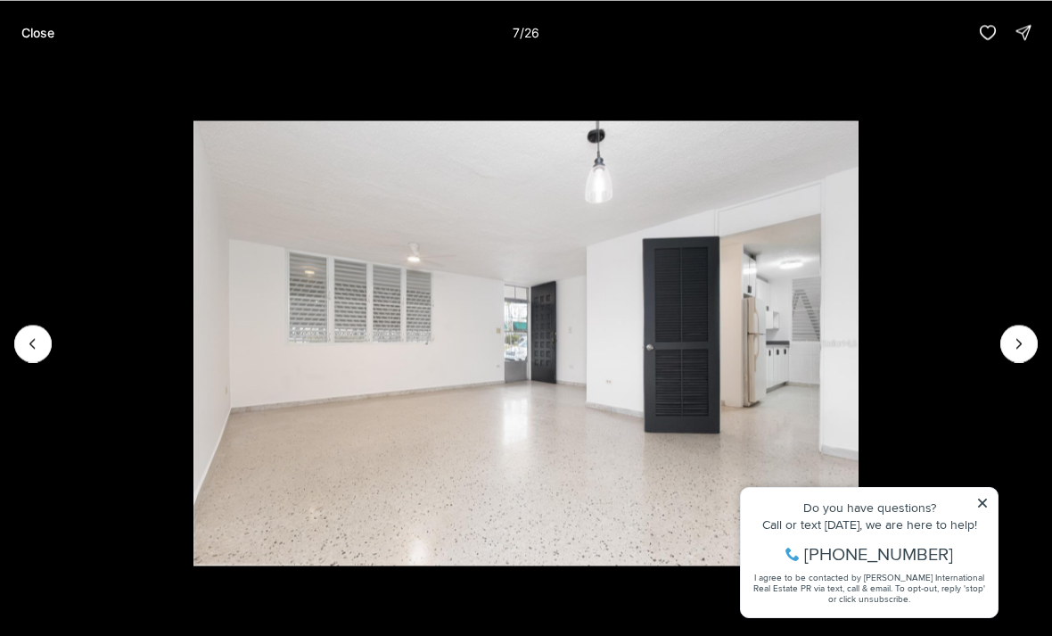
click at [1010, 341] on icon "Next slide" at bounding box center [1019, 343] width 18 height 18
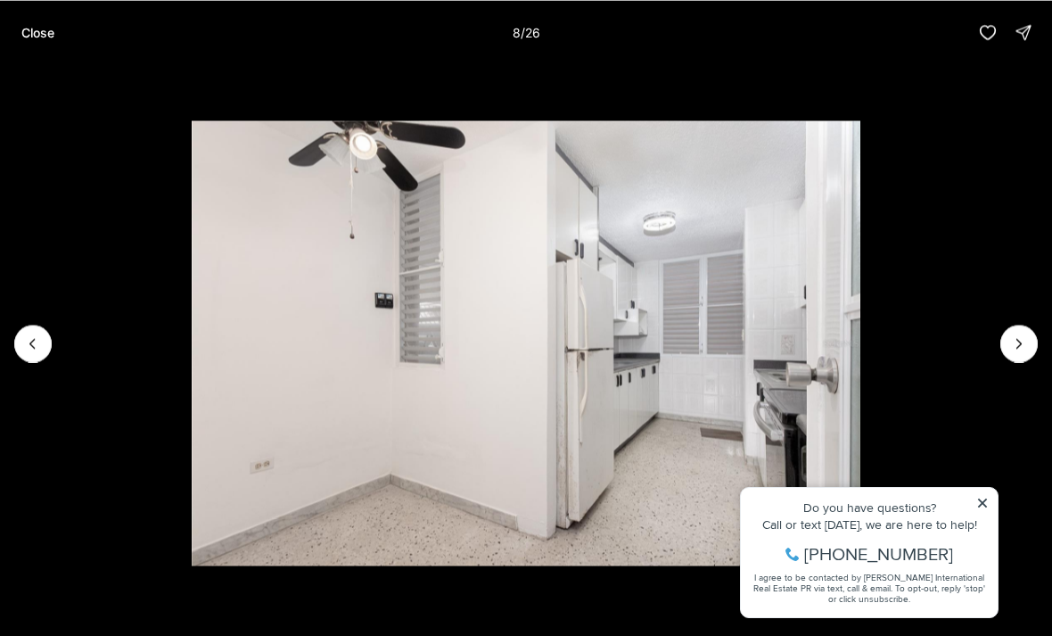
click at [1012, 338] on icon "Next slide" at bounding box center [1019, 343] width 18 height 18
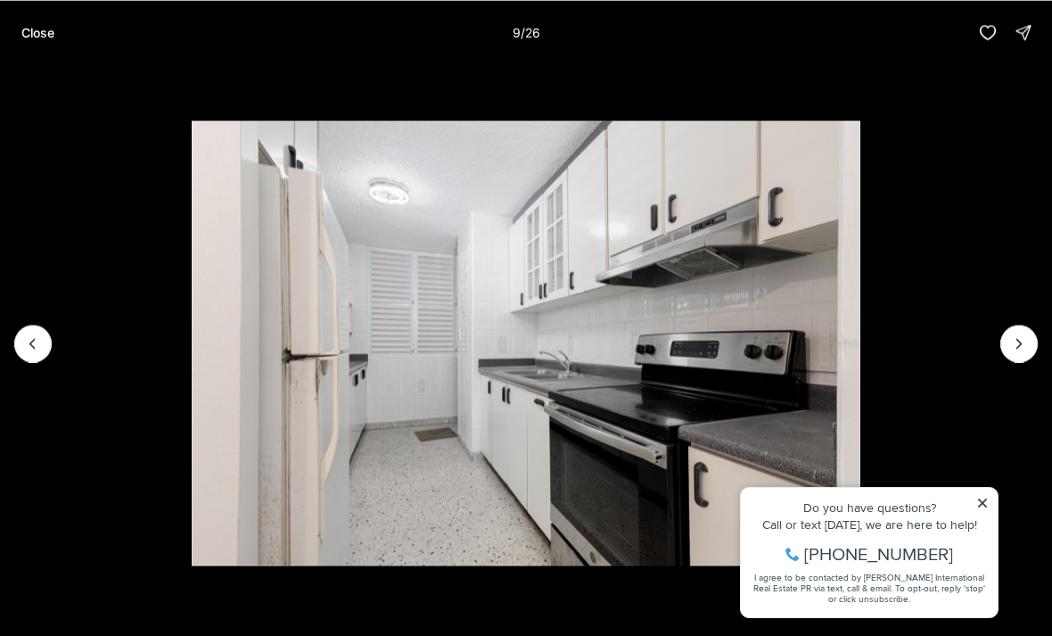
click at [37, 29] on p "Close" at bounding box center [37, 32] width 33 height 14
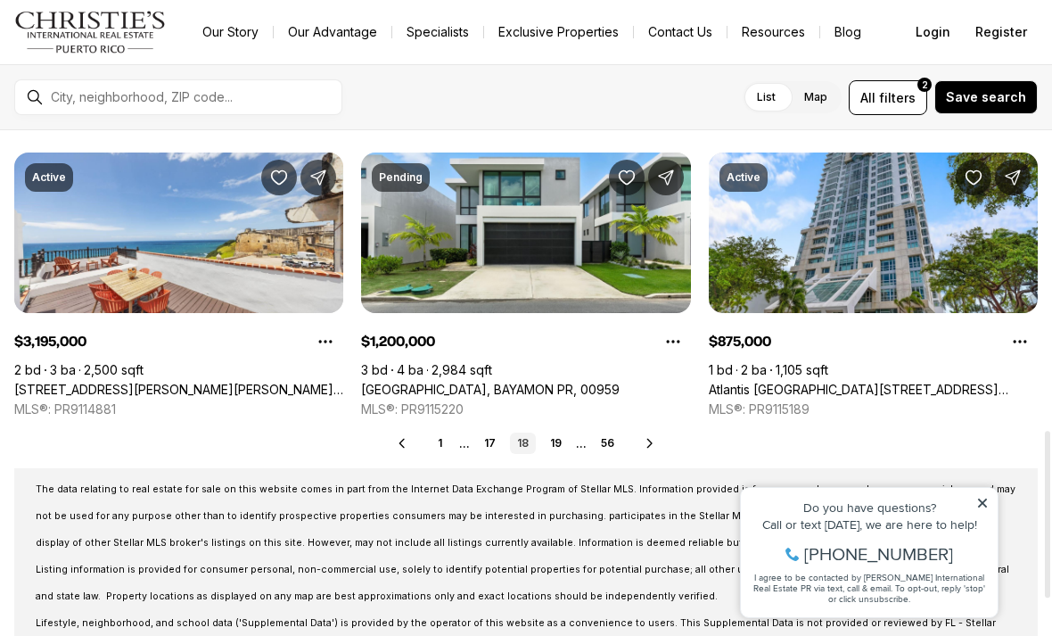
scroll to position [918, 0]
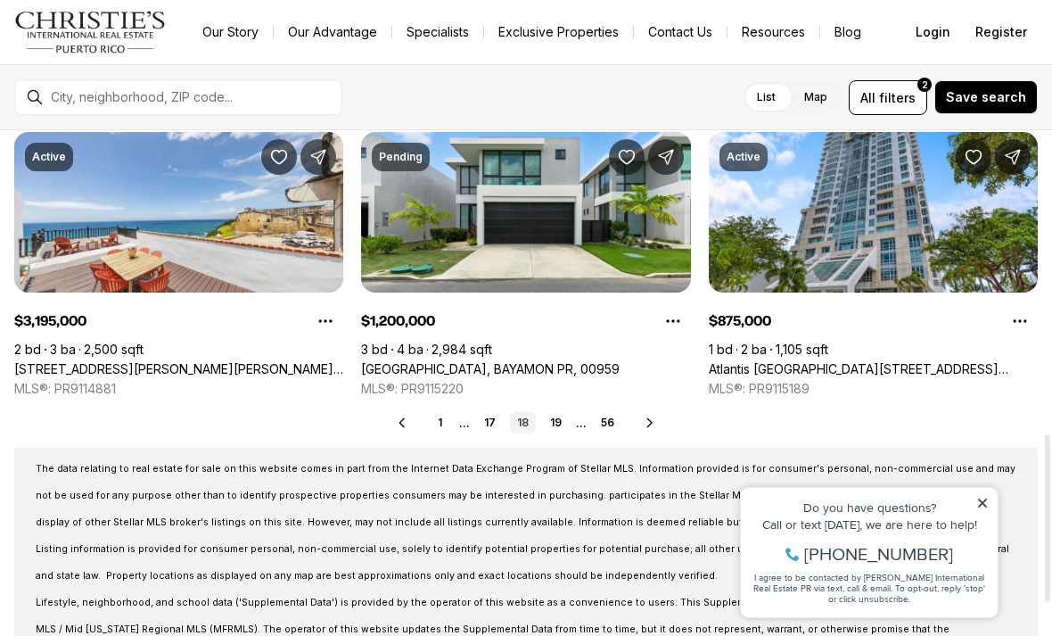
click at [654, 414] on div "Prev 1 ... 17 18 19 ... 56 Next" at bounding box center [525, 422] width 1023 height 21
click at [647, 416] on icon at bounding box center [650, 422] width 14 height 14
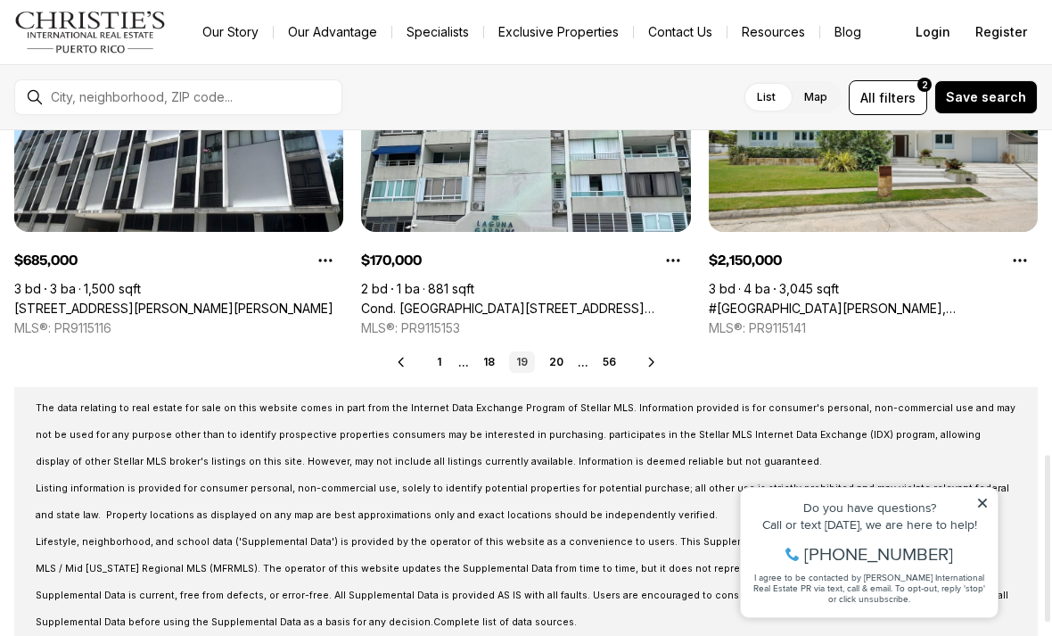
scroll to position [980, 0]
click at [652, 361] on icon at bounding box center [651, 361] width 4 height 8
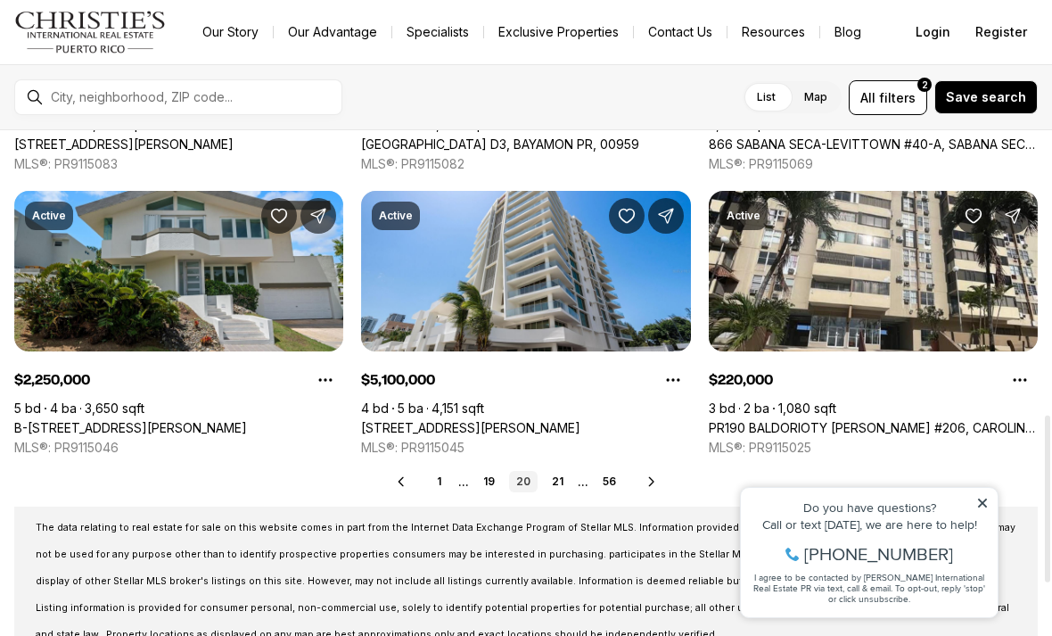
scroll to position [859, 0]
click at [651, 486] on icon at bounding box center [651, 481] width 14 height 14
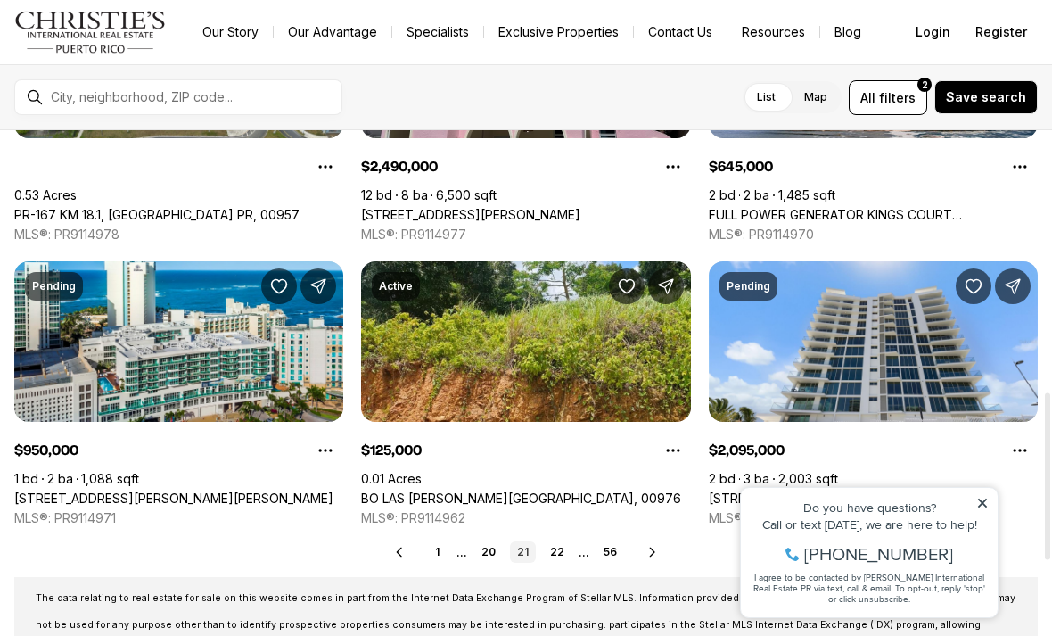
scroll to position [791, 0]
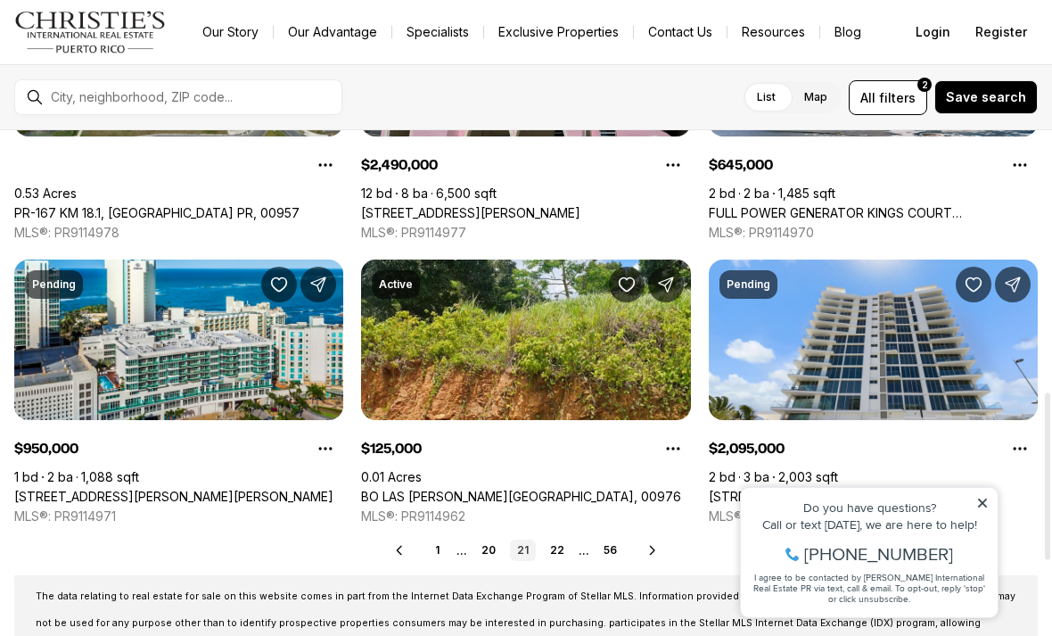
click at [652, 552] on icon at bounding box center [652, 550] width 14 height 14
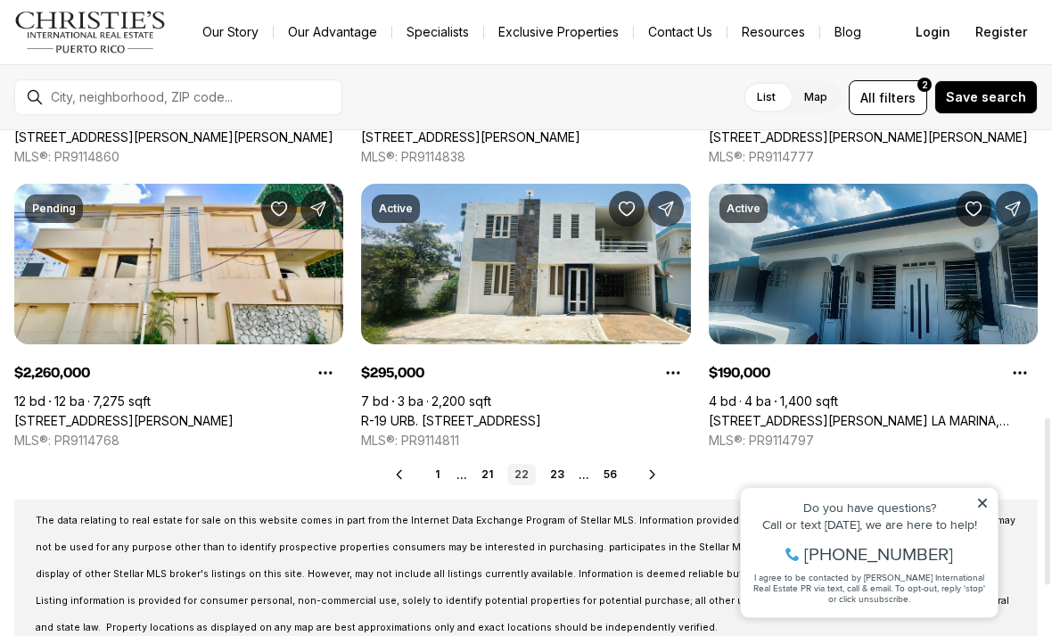
scroll to position [869, 0]
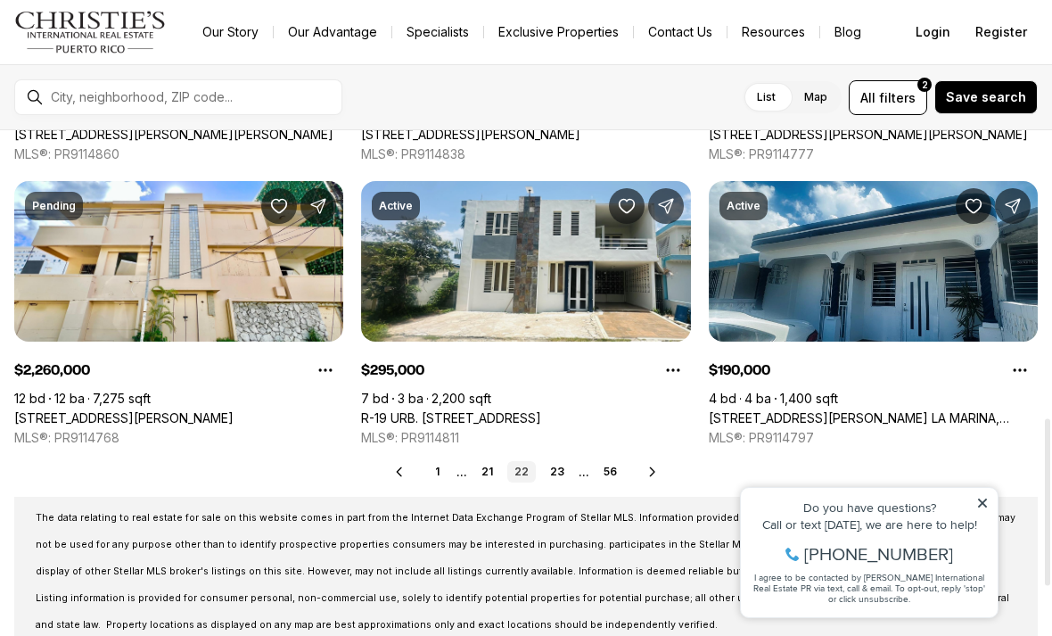
click at [652, 474] on icon at bounding box center [652, 471] width 14 height 14
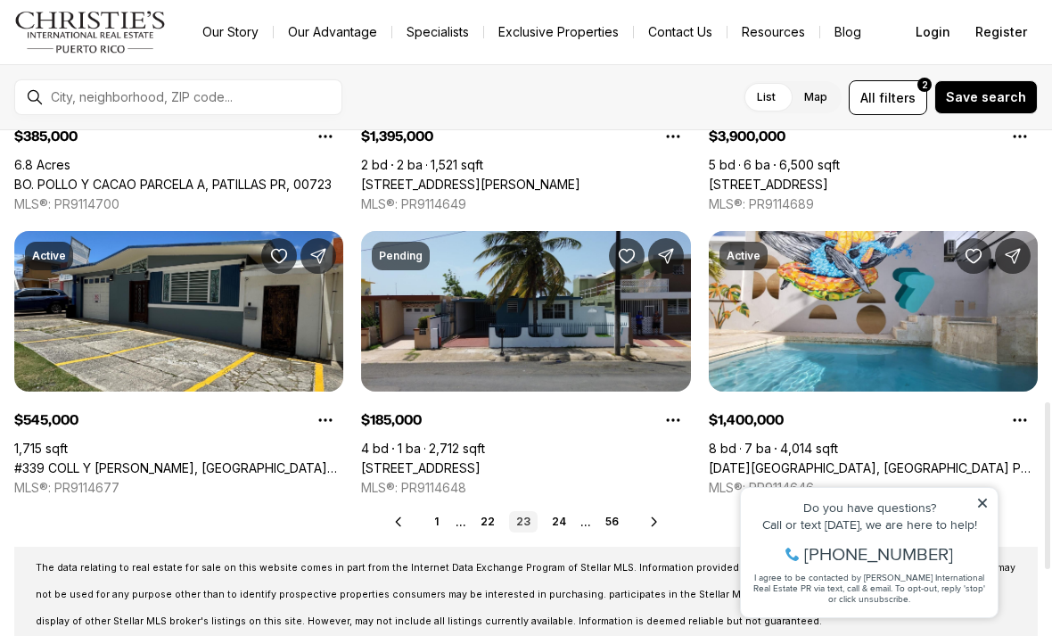
scroll to position [819, 0]
click at [658, 515] on icon at bounding box center [654, 521] width 14 height 14
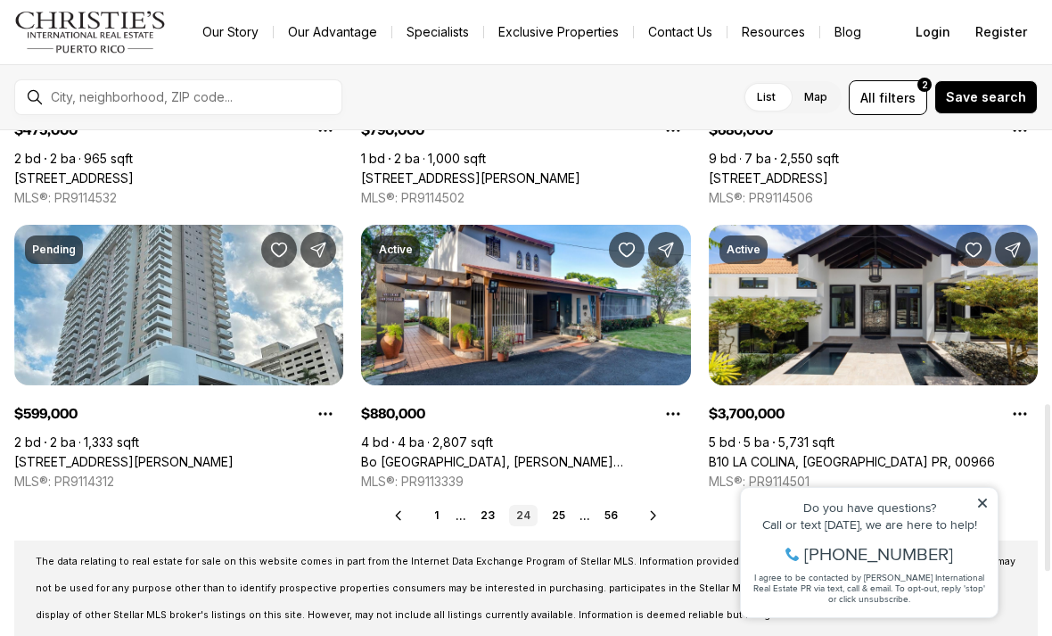
scroll to position [825, 0]
click at [655, 509] on icon at bounding box center [653, 515] width 14 height 14
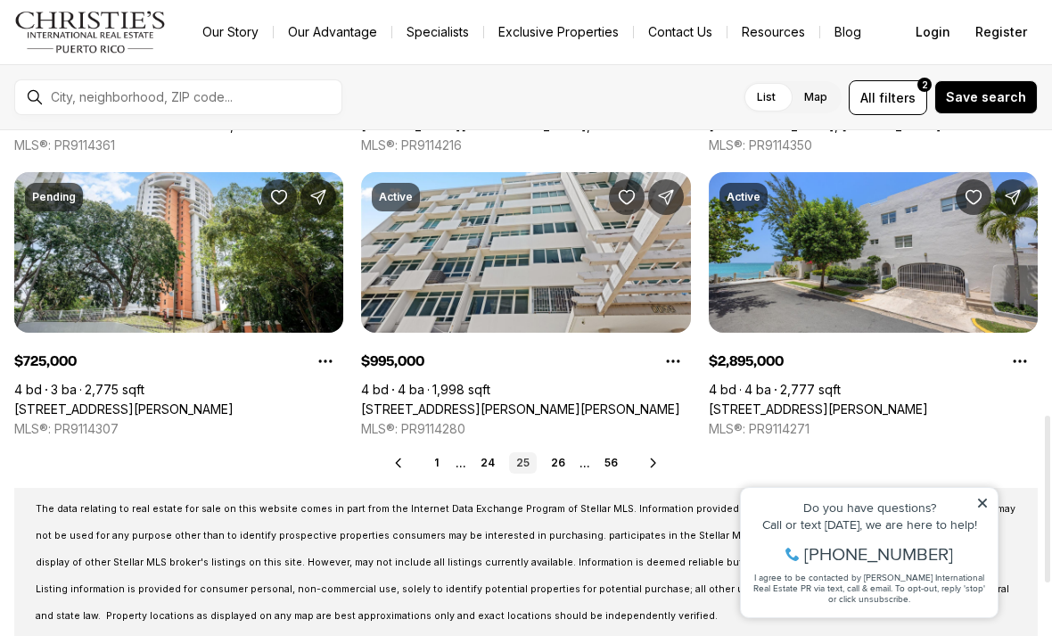
scroll to position [880, 0]
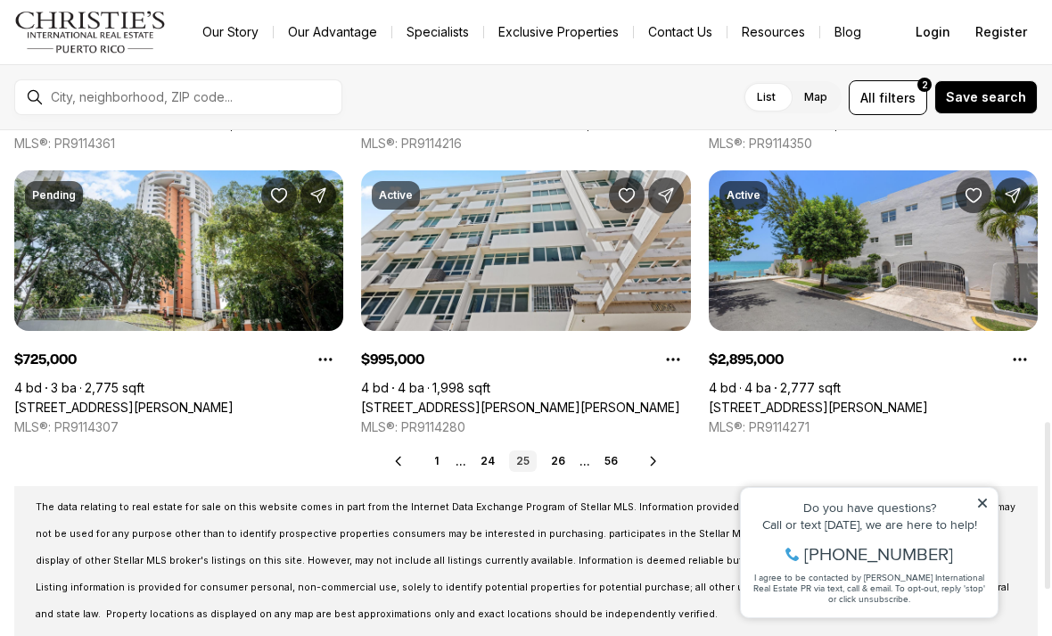
click at [654, 467] on icon at bounding box center [653, 461] width 14 height 14
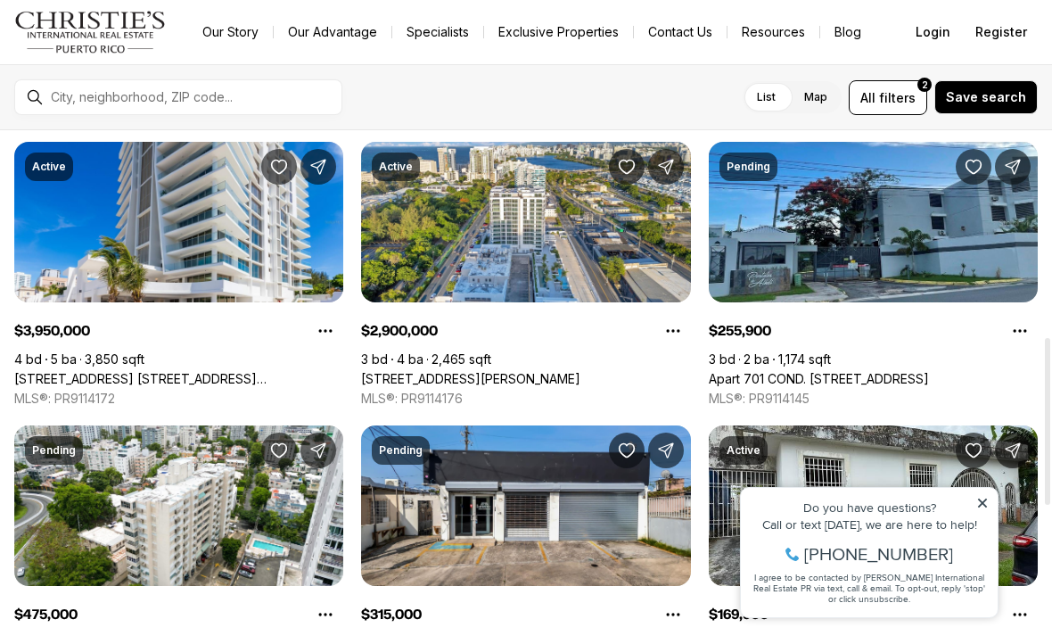
scroll to position [625, 0]
click at [890, 371] on link "Apart 701 COND. [STREET_ADDRESS]" at bounding box center [819, 379] width 220 height 16
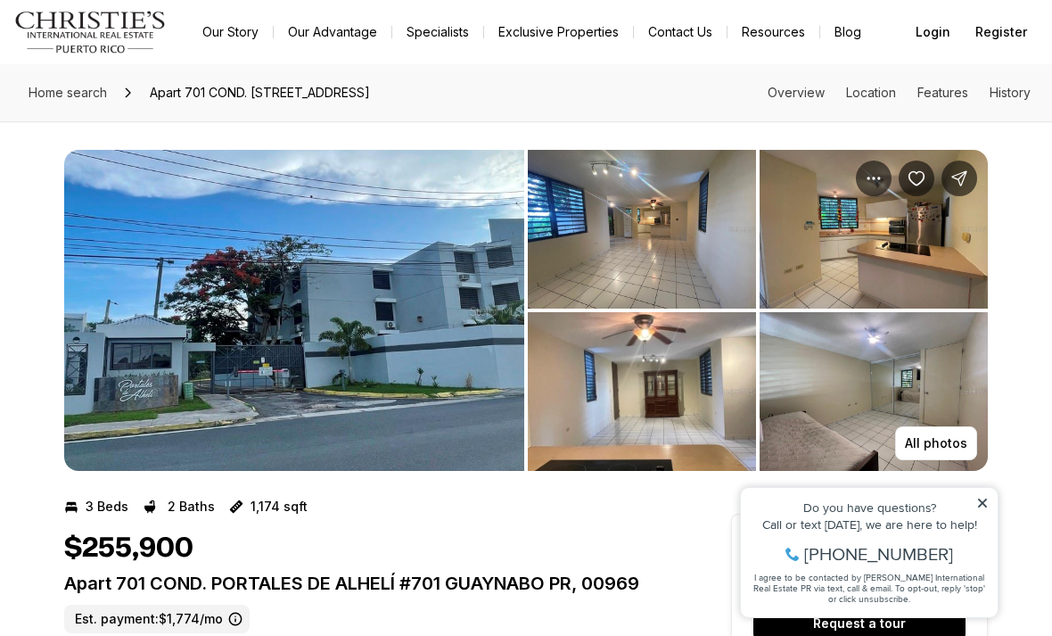
click at [401, 387] on img "View image gallery" at bounding box center [294, 310] width 460 height 321
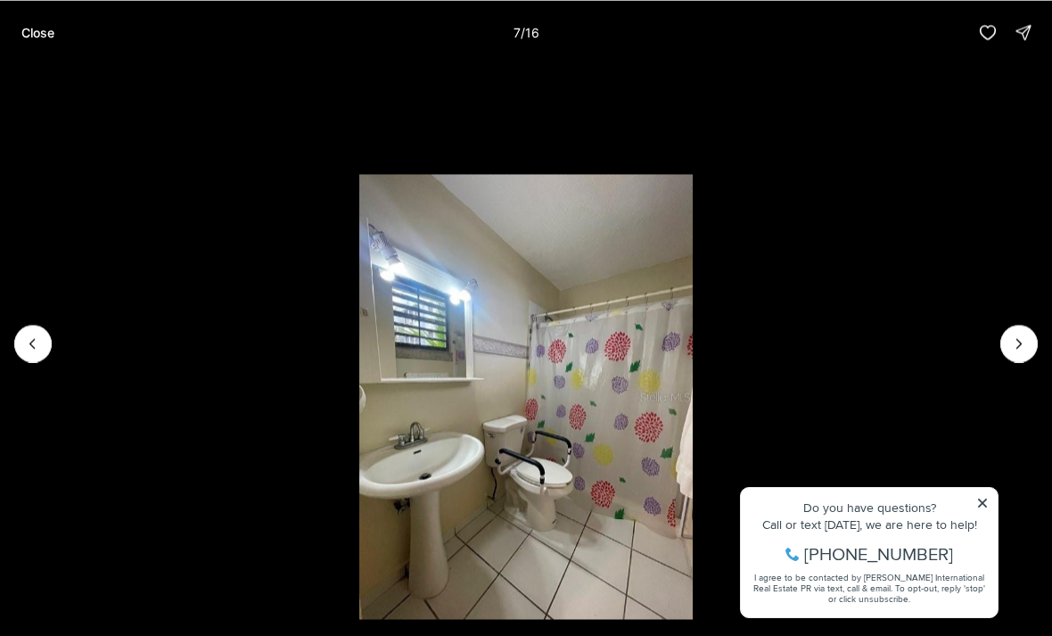
click at [56, 9] on div "Close 7 / 16" at bounding box center [526, 32] width 1052 height 64
click at [42, 47] on button "Close" at bounding box center [38, 32] width 54 height 36
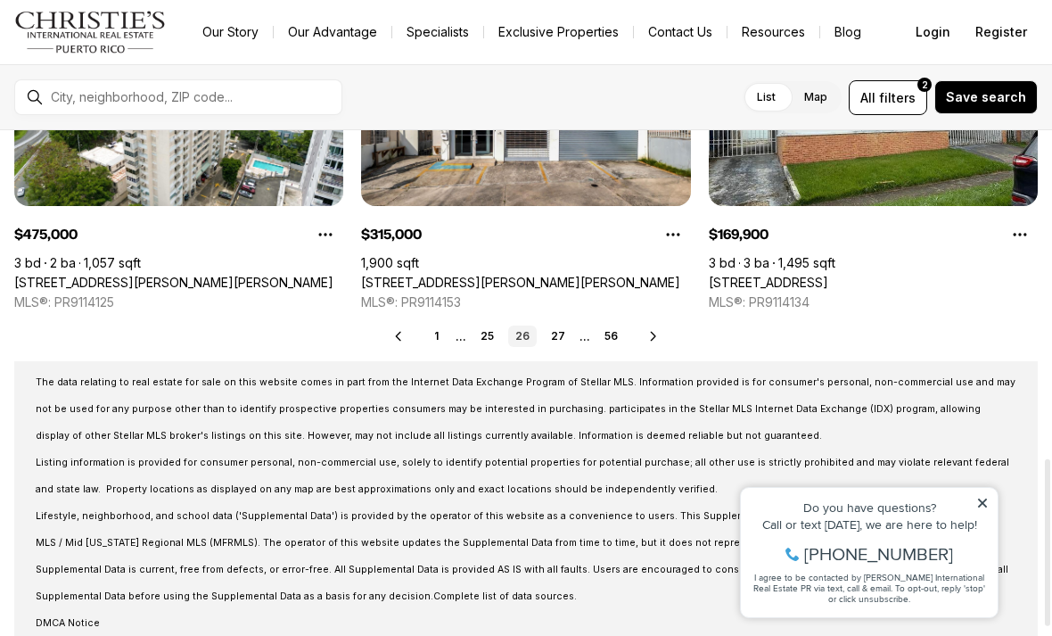
scroll to position [1007, 0]
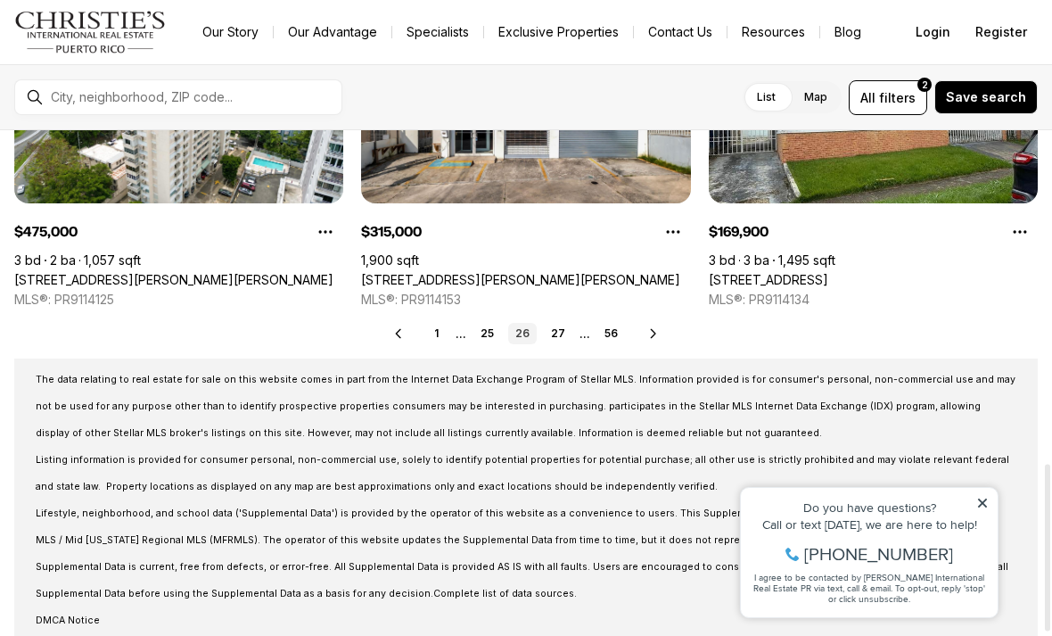
click at [657, 335] on icon at bounding box center [653, 333] width 14 height 14
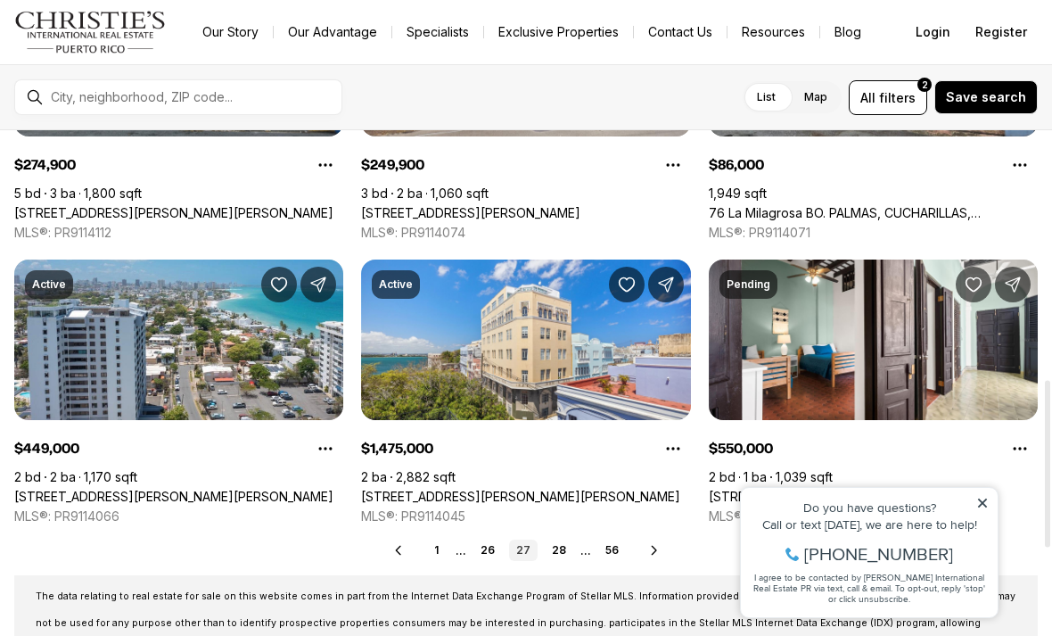
scroll to position [819, 0]
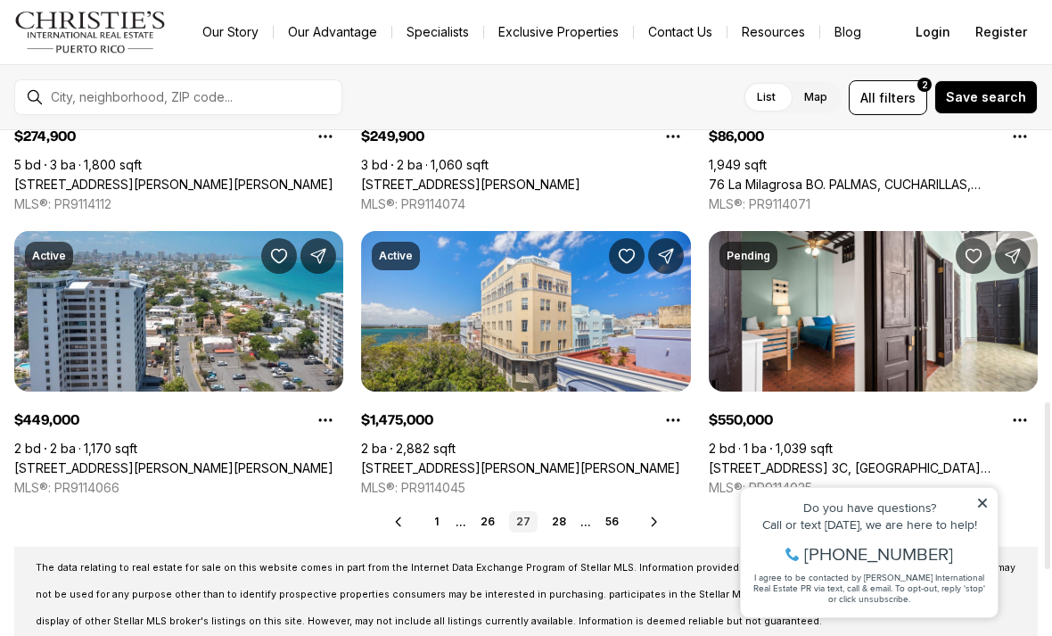
click at [647, 526] on icon at bounding box center [654, 521] width 14 height 14
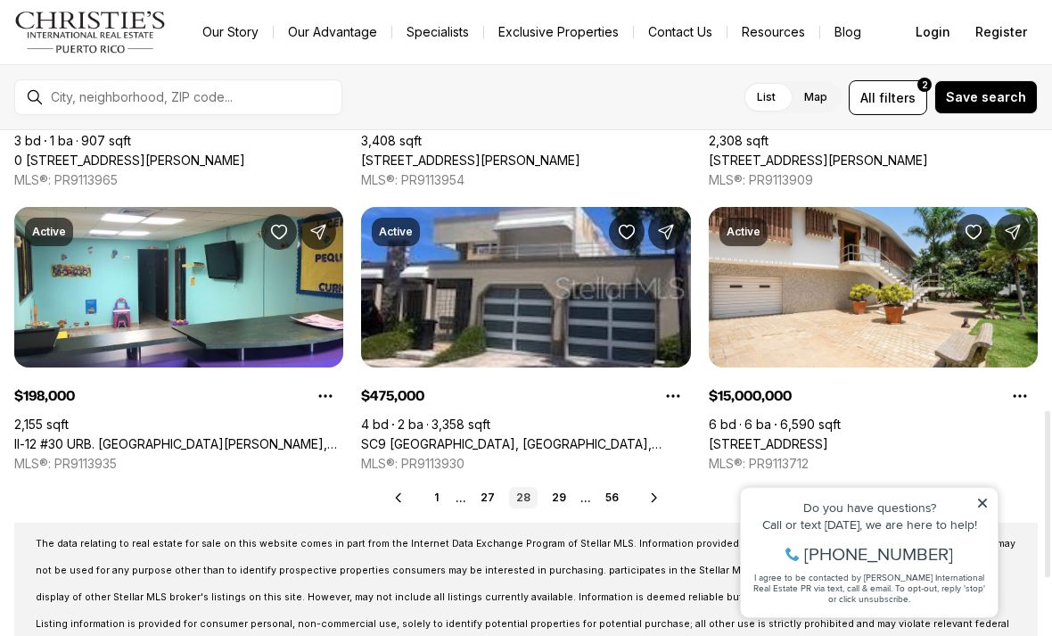
scroll to position [845, 0]
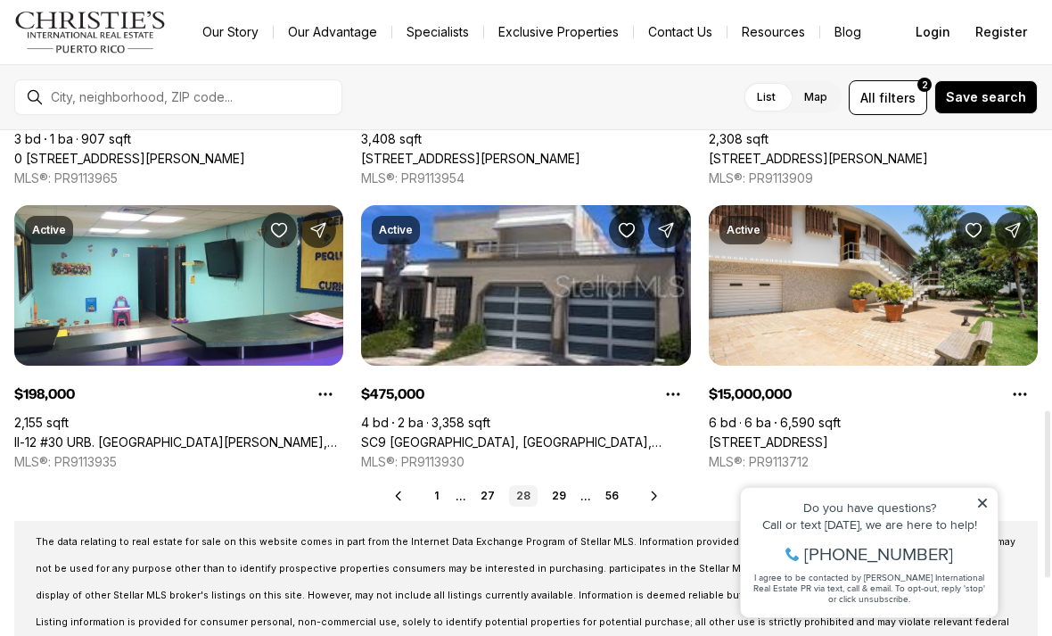
click at [651, 502] on icon at bounding box center [654, 495] width 14 height 14
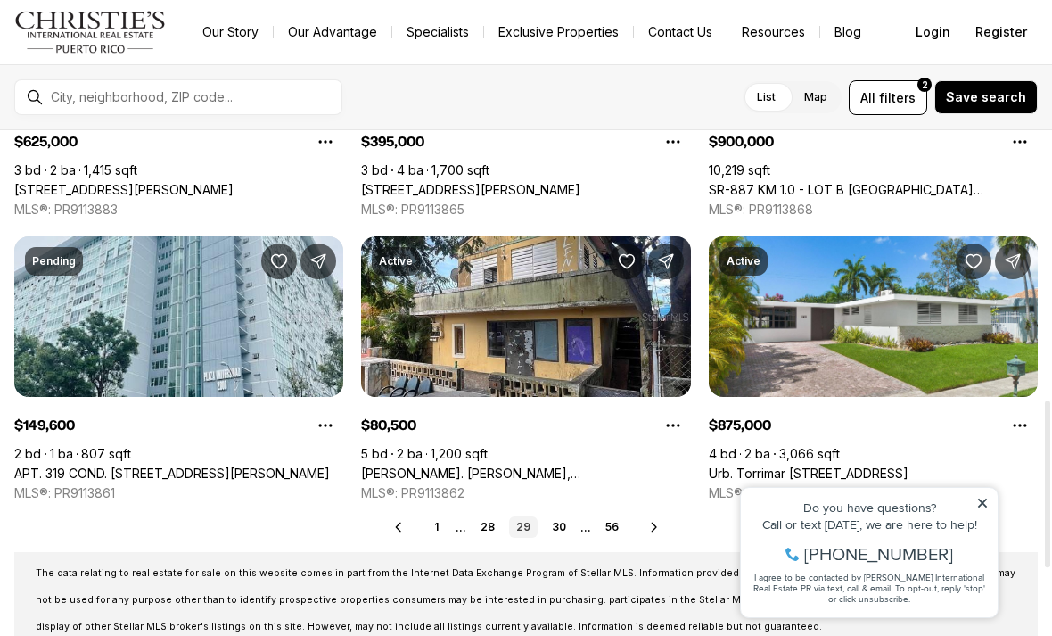
scroll to position [815, 0]
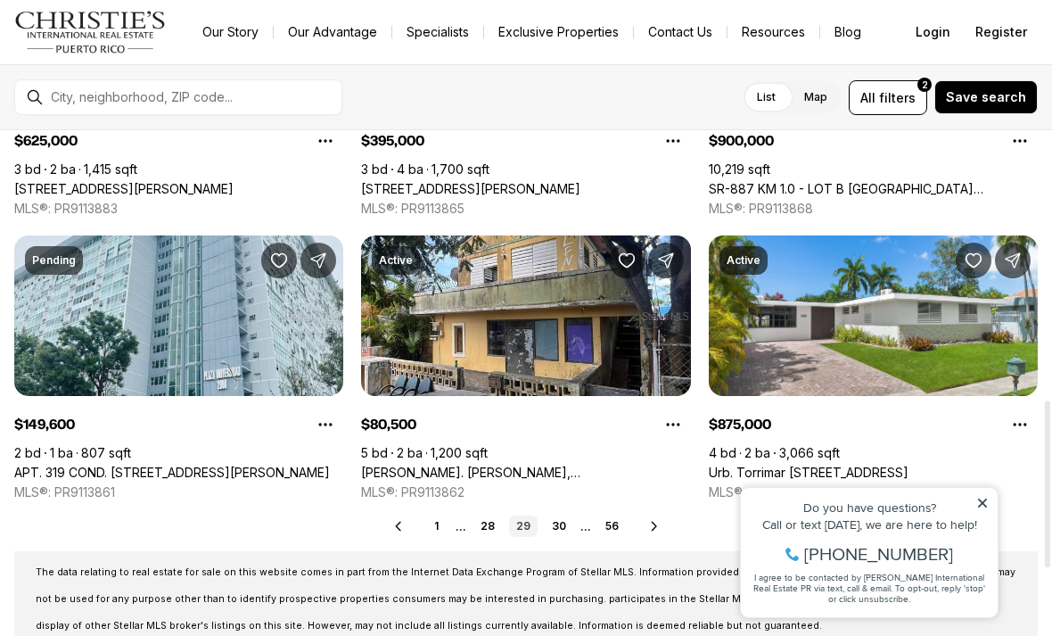
click at [647, 532] on icon at bounding box center [654, 526] width 14 height 14
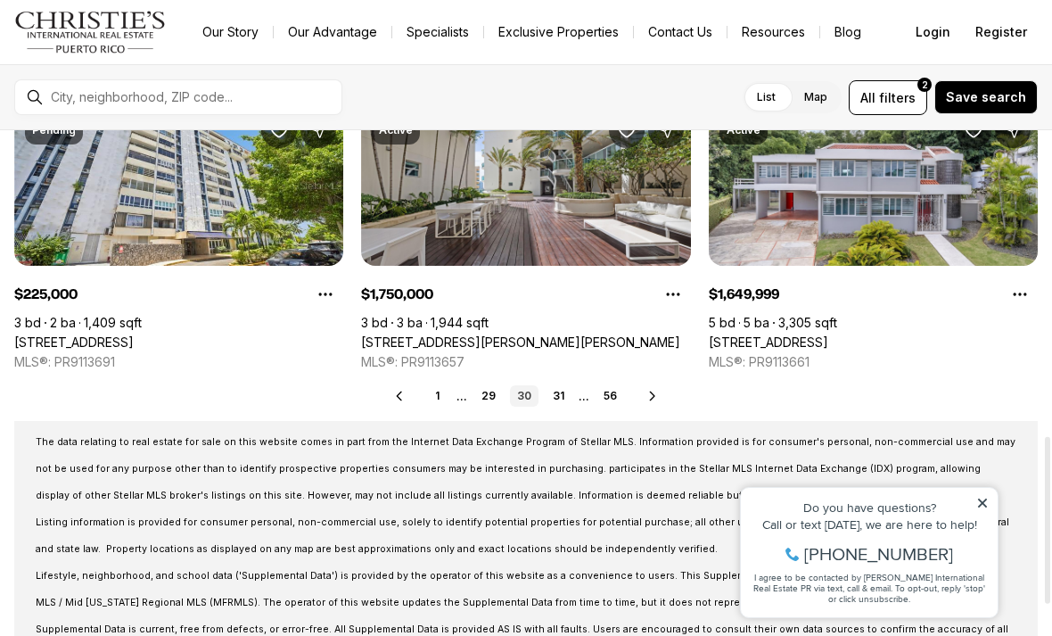
scroll to position [946, 0]
click at [653, 390] on icon at bounding box center [652, 395] width 14 height 14
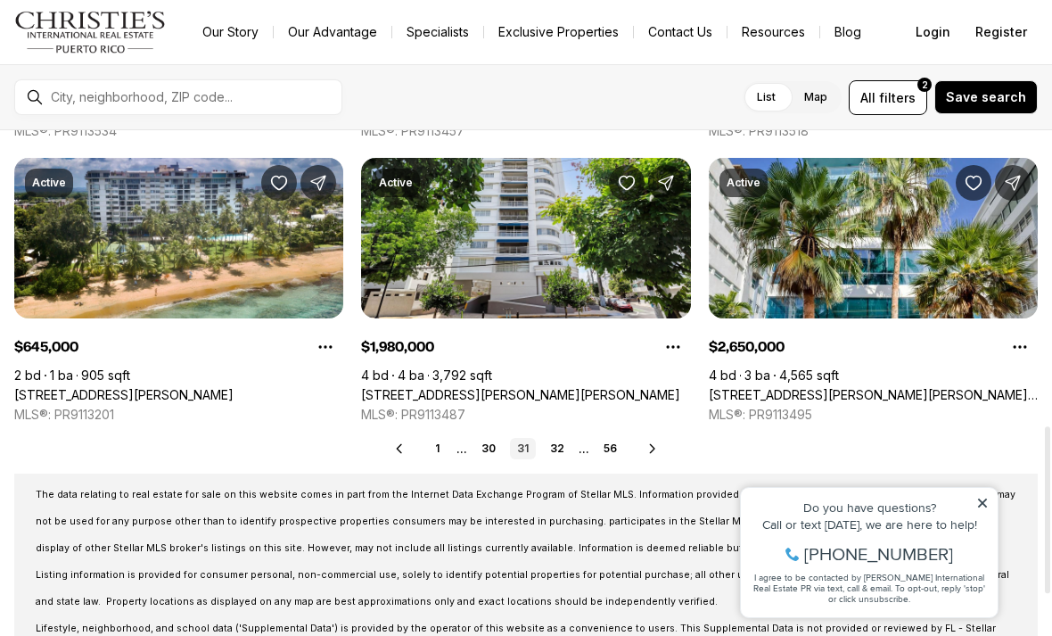
scroll to position [893, 0]
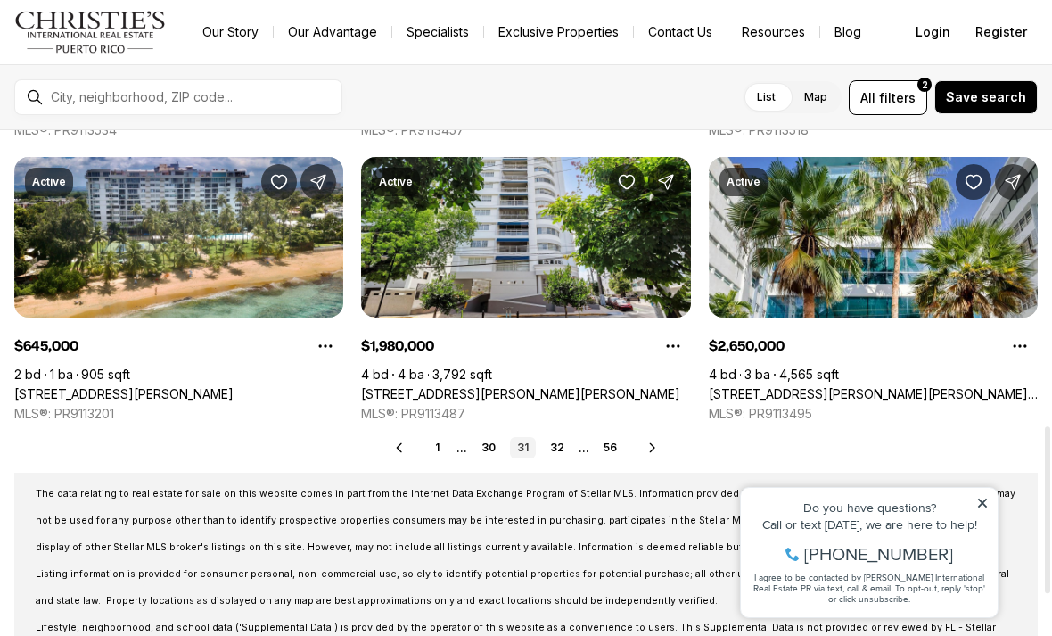
click at [656, 447] on icon at bounding box center [652, 447] width 14 height 14
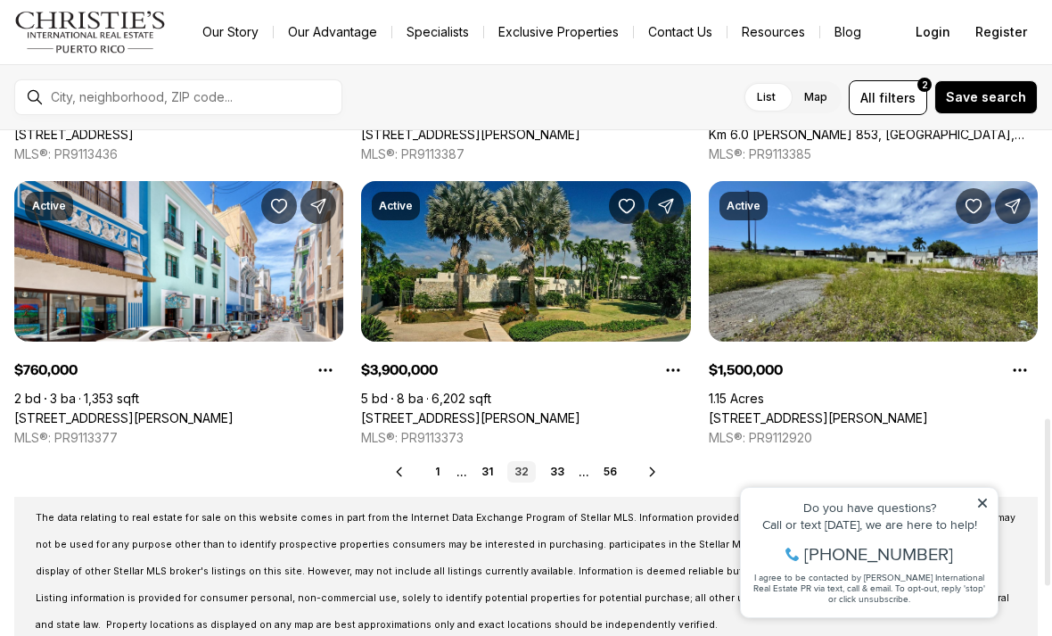
scroll to position [869, 0]
click at [654, 477] on icon at bounding box center [652, 471] width 14 height 14
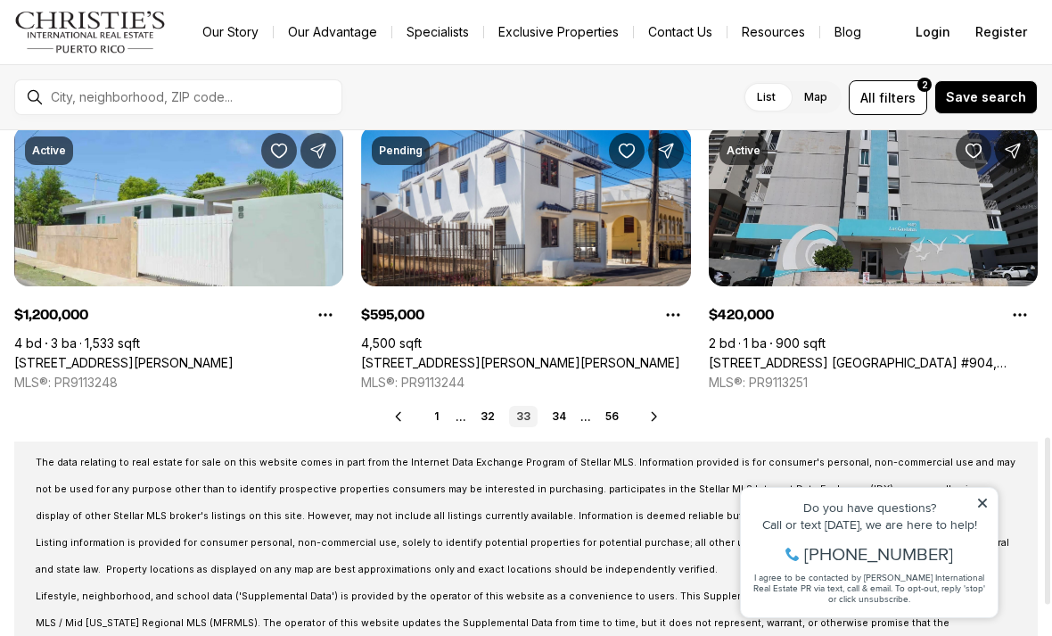
scroll to position [929, 0]
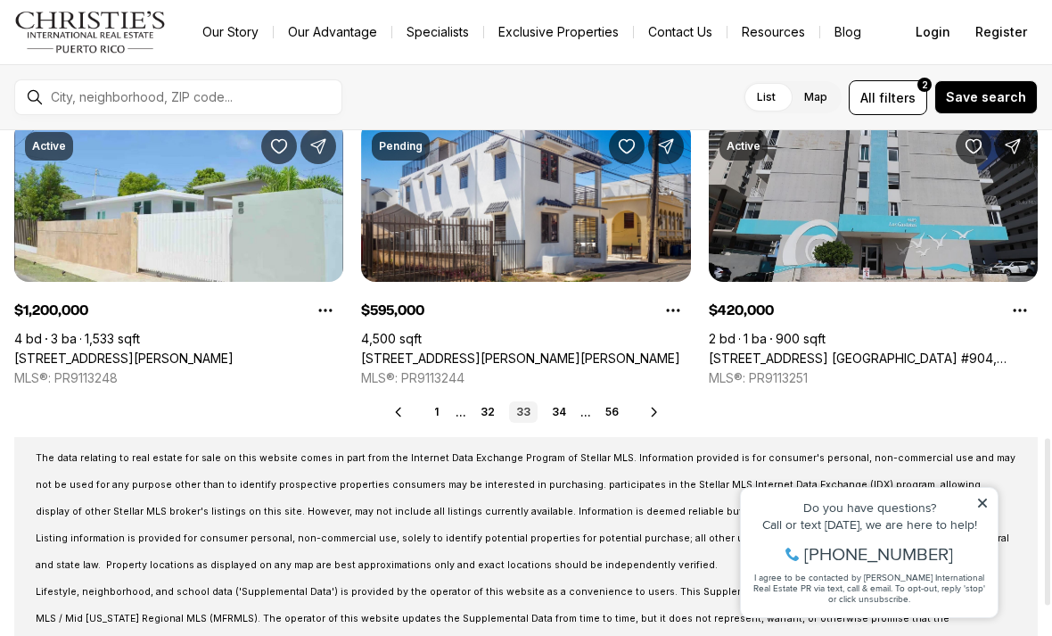
click at [653, 418] on icon at bounding box center [654, 412] width 14 height 14
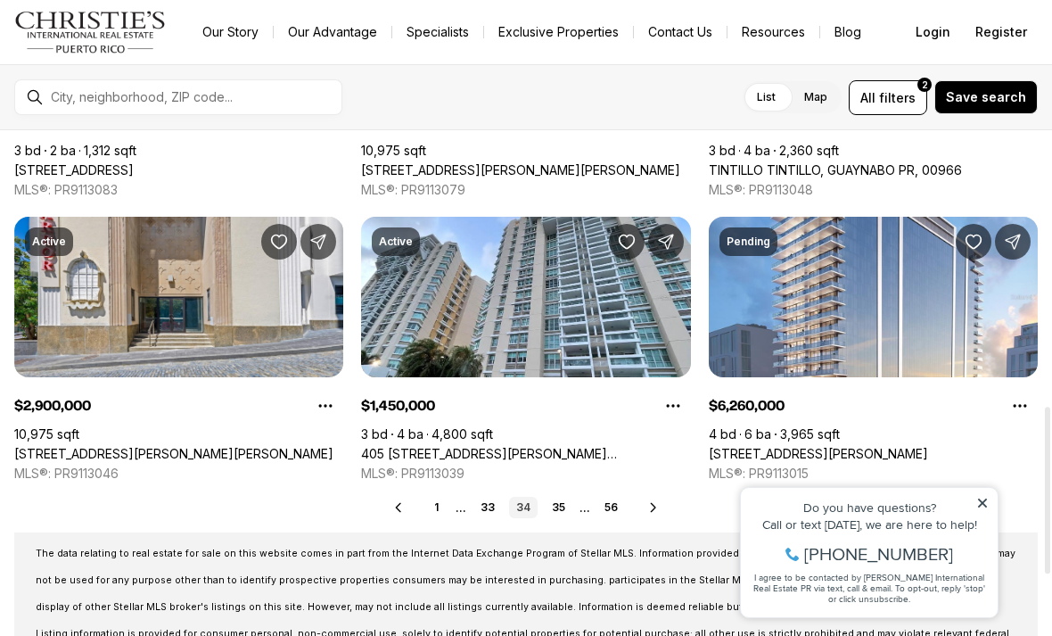
scroll to position [833, 0]
click at [657, 514] on icon at bounding box center [653, 508] width 14 height 14
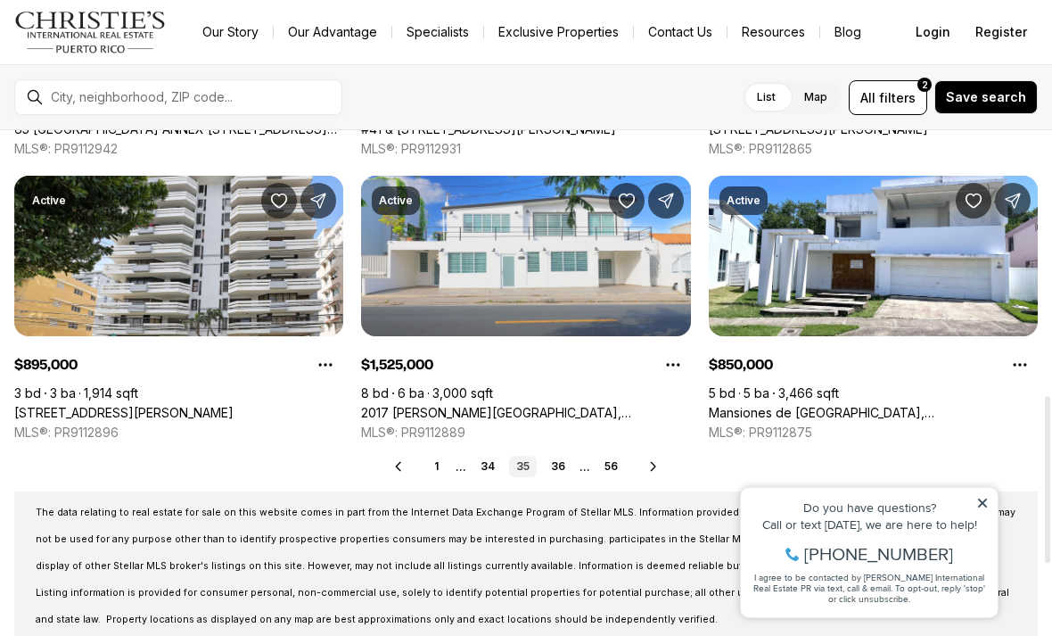
scroll to position [880, 0]
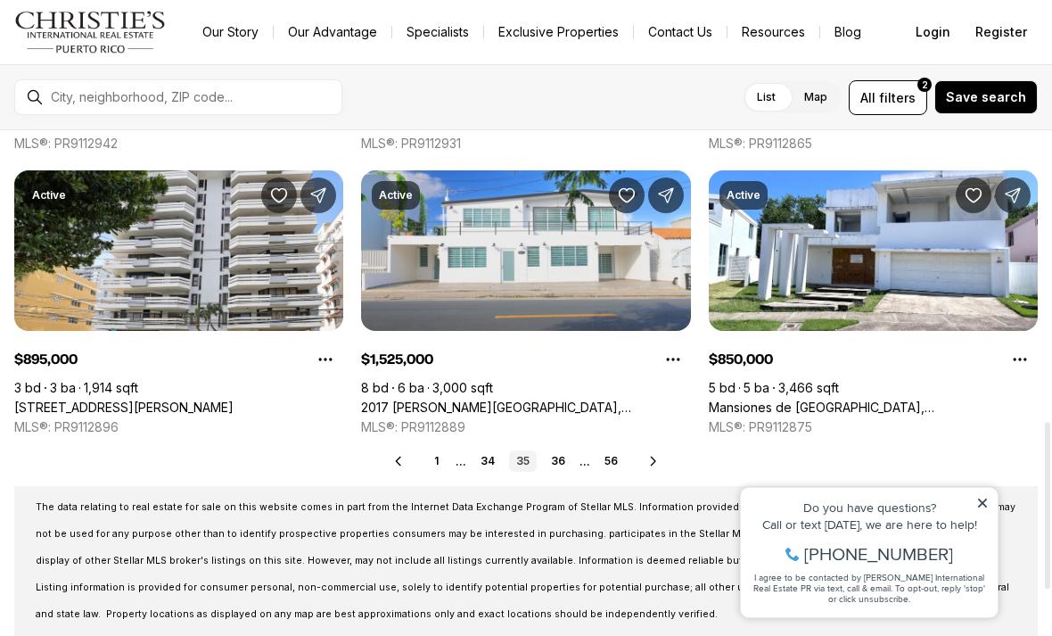
click at [659, 459] on icon at bounding box center [653, 461] width 14 height 14
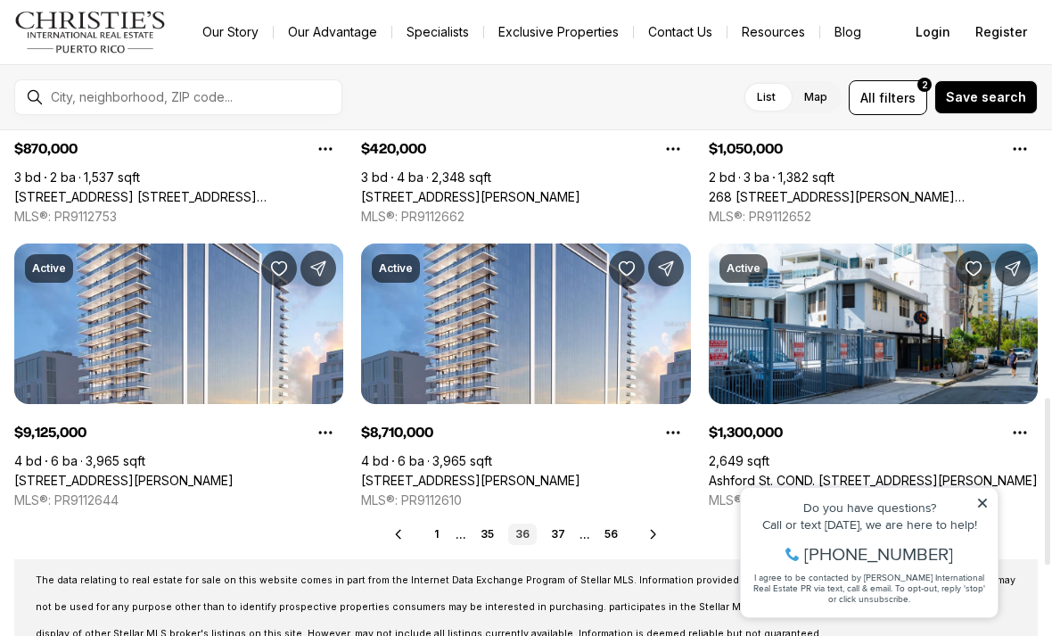
scroll to position [807, 0]
click at [651, 537] on icon at bounding box center [653, 533] width 4 height 8
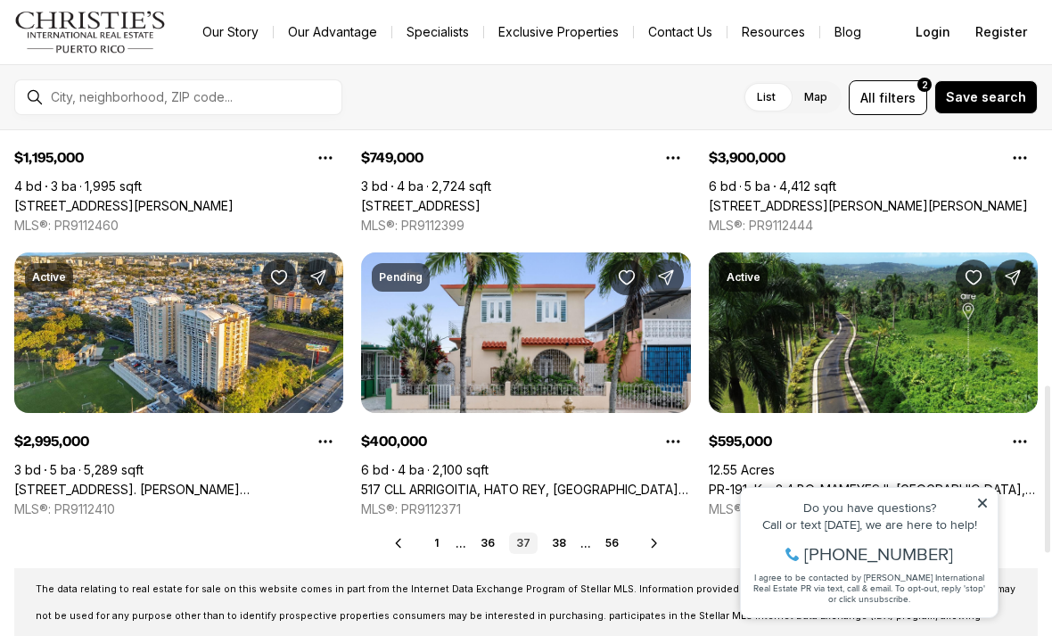
scroll to position [799, 0]
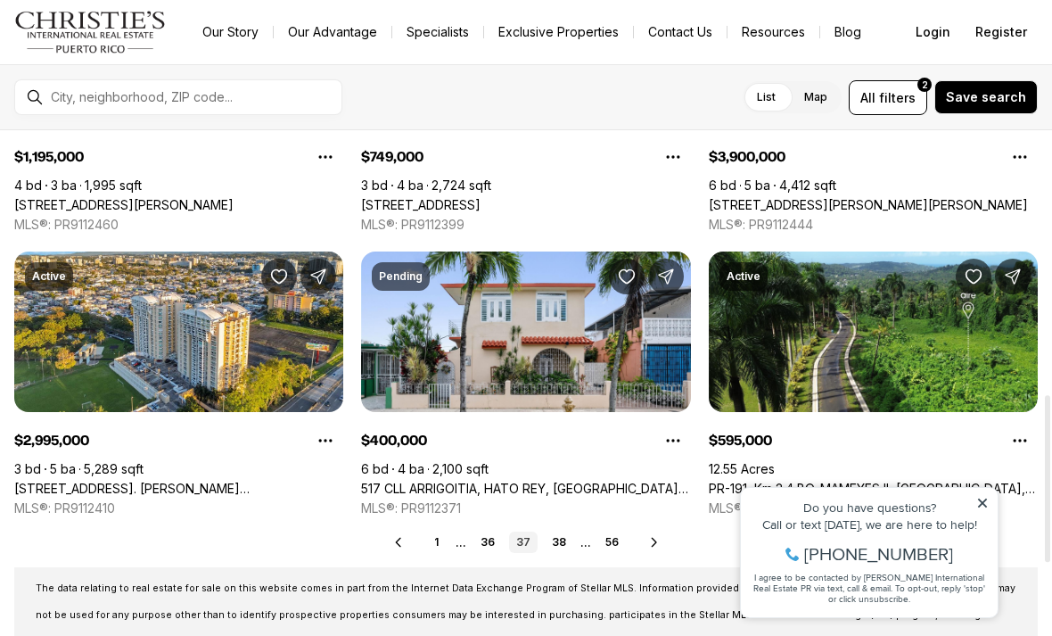
click at [653, 546] on icon at bounding box center [654, 542] width 14 height 14
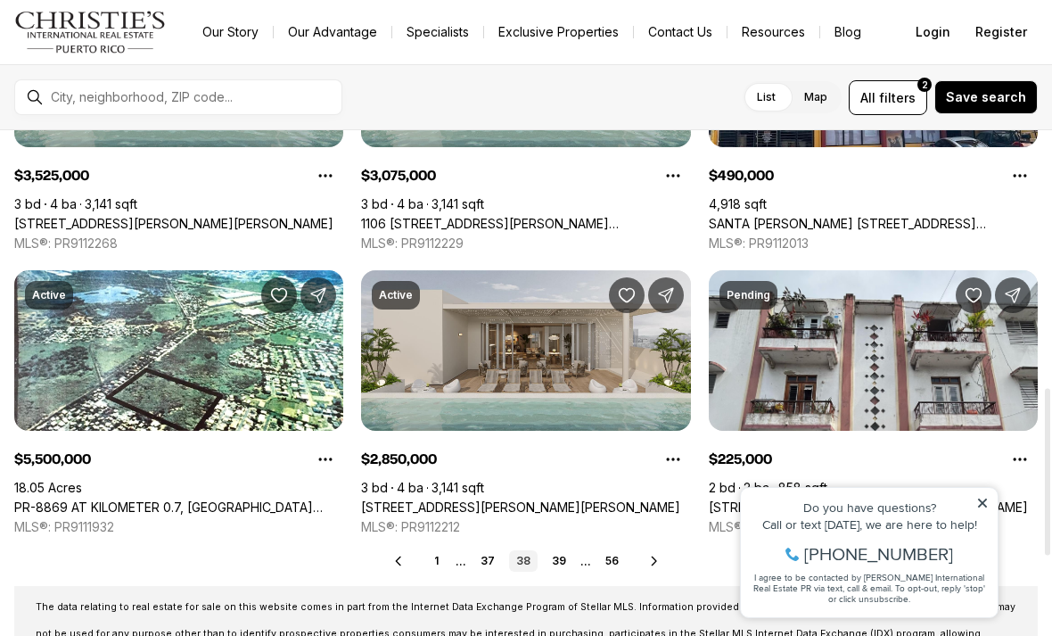
scroll to position [780, 0]
click at [656, 562] on icon at bounding box center [654, 561] width 14 height 14
